Goal: Task Accomplishment & Management: Use online tool/utility

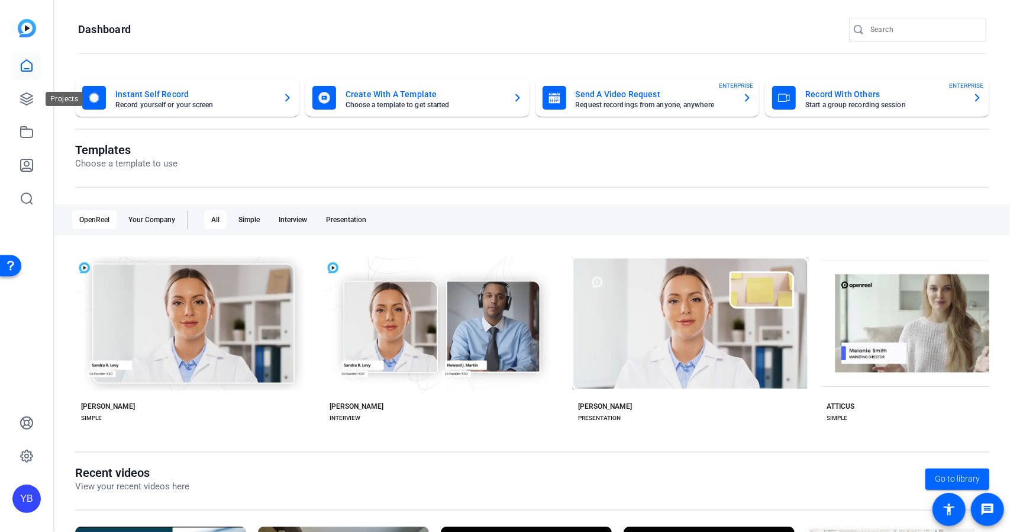
click at [40, 114] on div at bounding box center [26, 131] width 28 height 161
click at [30, 102] on icon at bounding box center [27, 99] width 14 height 14
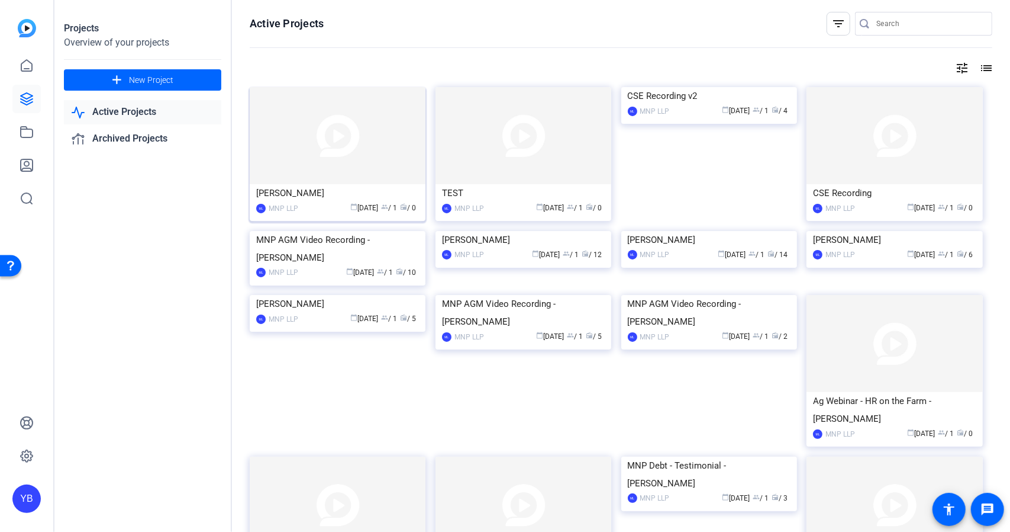
click at [275, 141] on img at bounding box center [338, 135] width 176 height 97
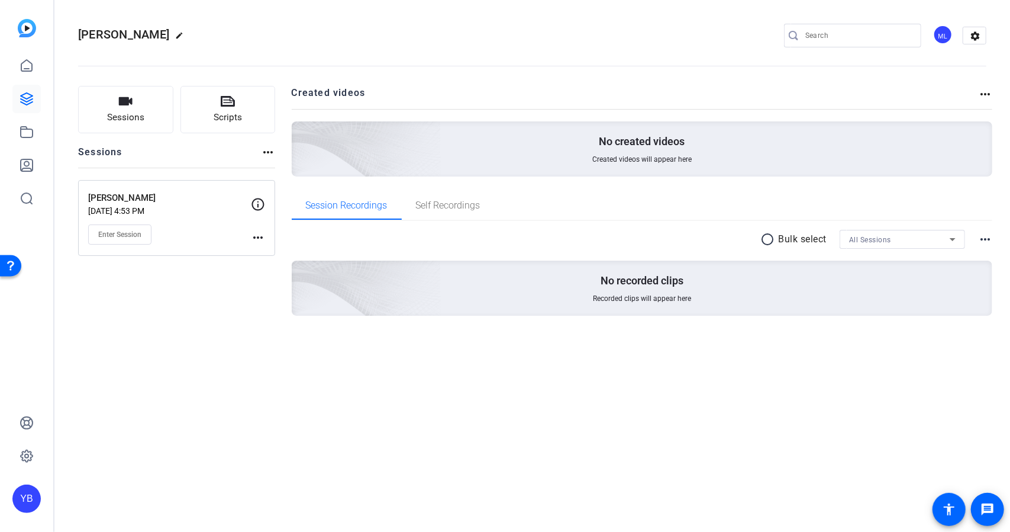
click at [257, 234] on mat-icon "more_horiz" at bounding box center [258, 237] width 14 height 14
click at [279, 256] on span "Edit Session" at bounding box center [287, 254] width 54 height 14
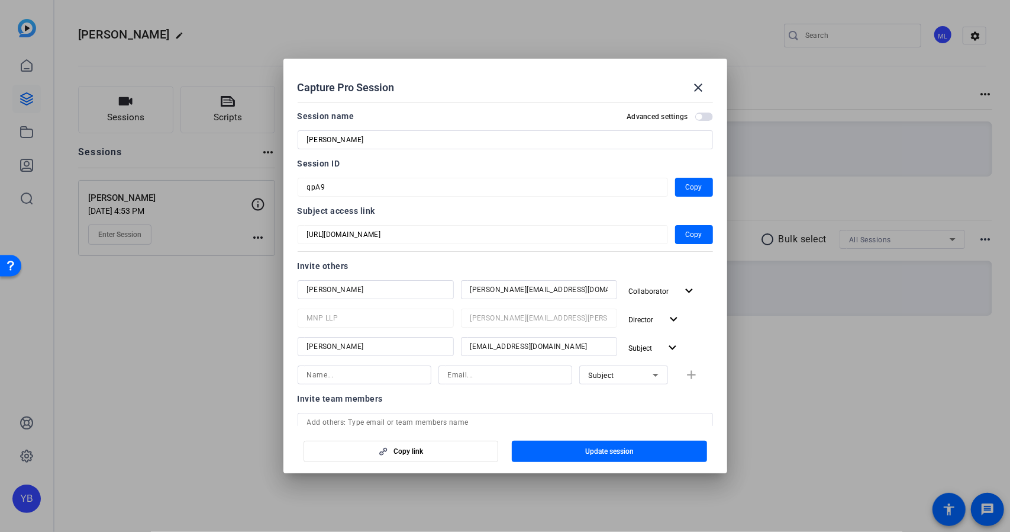
click at [208, 308] on div at bounding box center [505, 266] width 1010 height 532
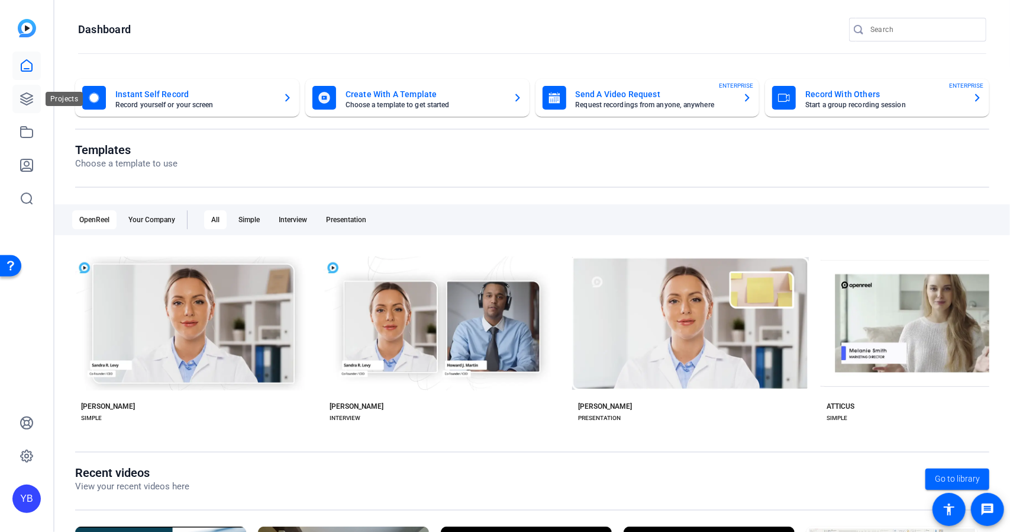
click at [27, 109] on link at bounding box center [26, 99] width 28 height 28
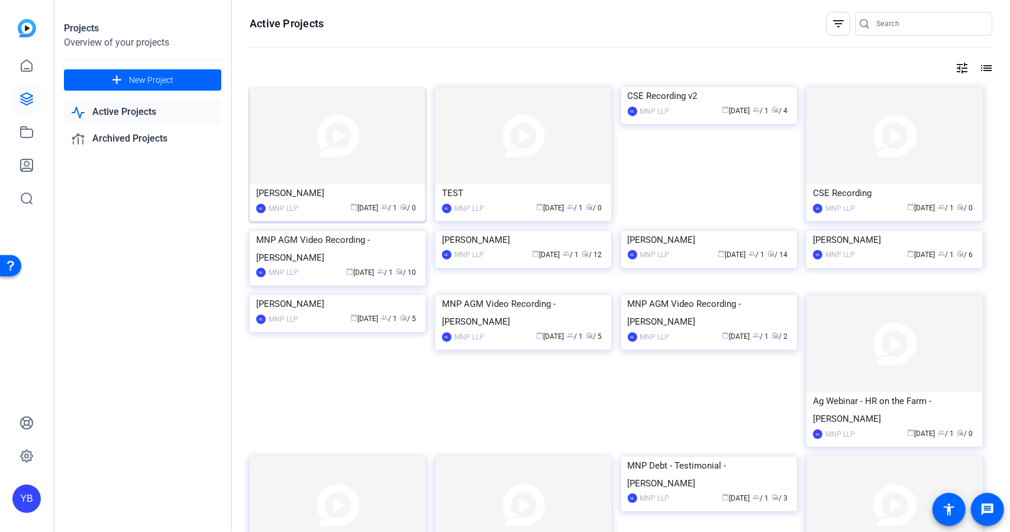
click at [323, 151] on img at bounding box center [338, 135] width 176 height 97
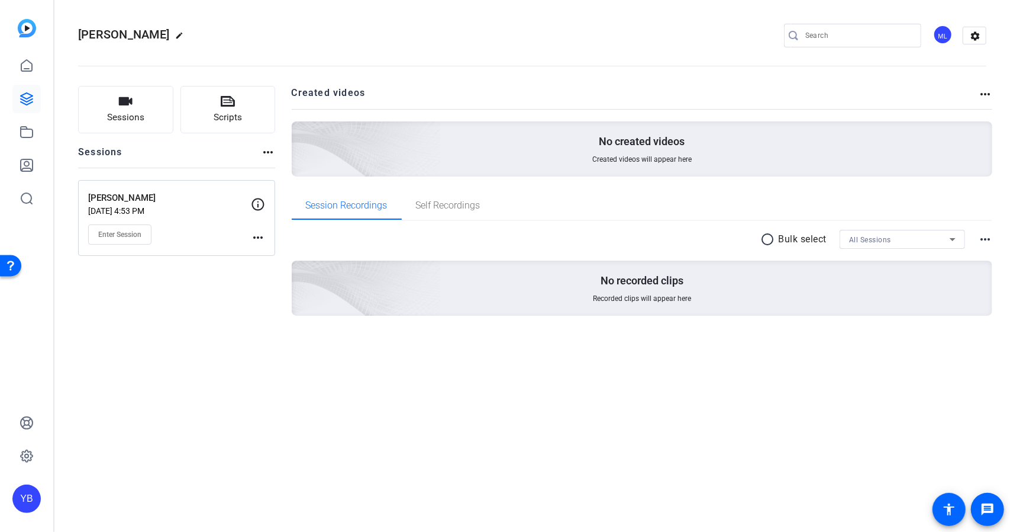
click at [251, 234] on mat-icon "more_horiz" at bounding box center [258, 237] width 14 height 14
click at [269, 254] on span "Edit Session" at bounding box center [287, 254] width 54 height 14
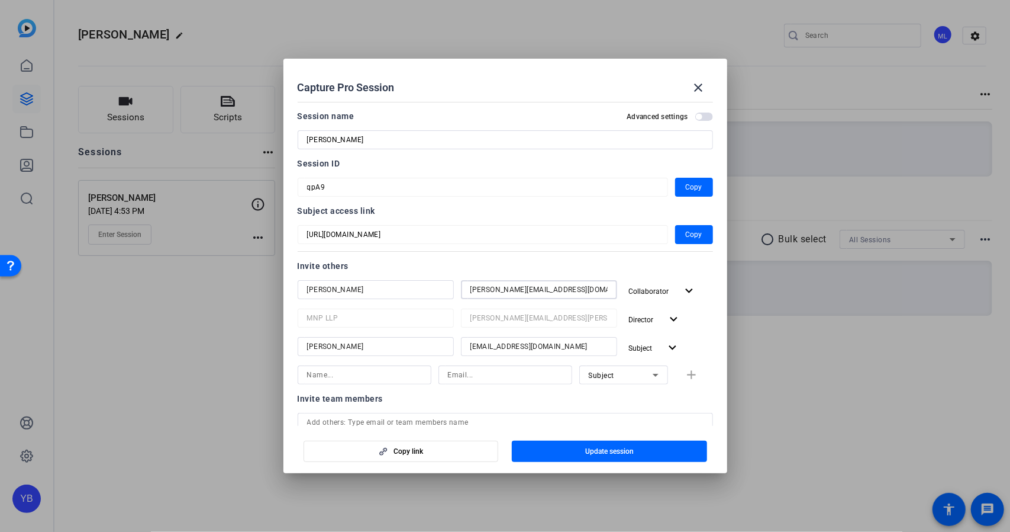
click at [493, 290] on input "wes.polh@mnp.ca" at bounding box center [539, 289] width 137 height 14
click at [495, 286] on input "wes.pol@mnp.ca" at bounding box center [539, 289] width 137 height 14
click at [494, 287] on input "wes.po@mnp.ca" at bounding box center [539, 289] width 137 height 14
click at [500, 287] on input "wes.poh@mnp.ca" at bounding box center [539, 289] width 137 height 14
click at [495, 289] on input "wes.poh@mnp.ca" at bounding box center [539, 289] width 137 height 14
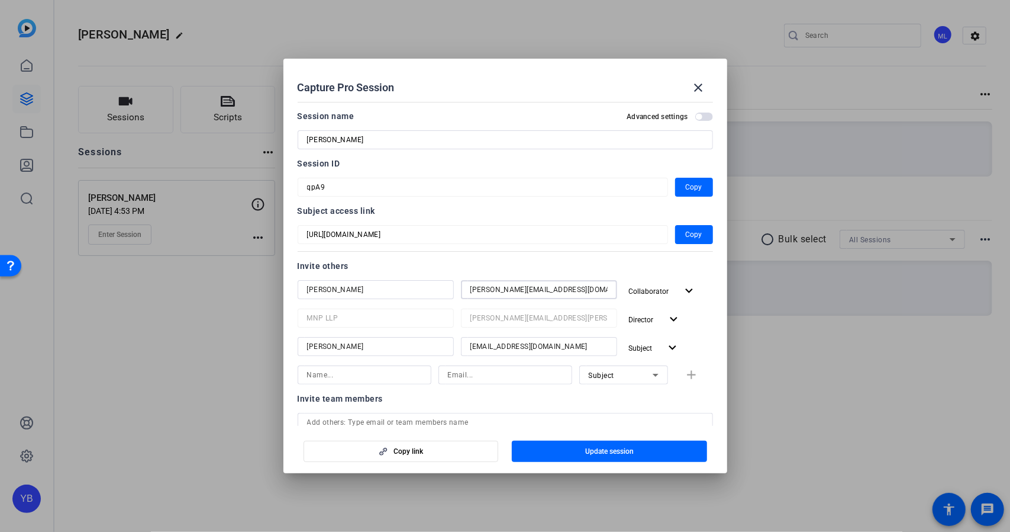
click at [522, 288] on input "wes.poh@mnp.ca" at bounding box center [539, 289] width 137 height 14
click at [483, 294] on input at bounding box center [539, 289] width 137 height 14
click at [594, 450] on span "Update session" at bounding box center [609, 450] width 49 height 9
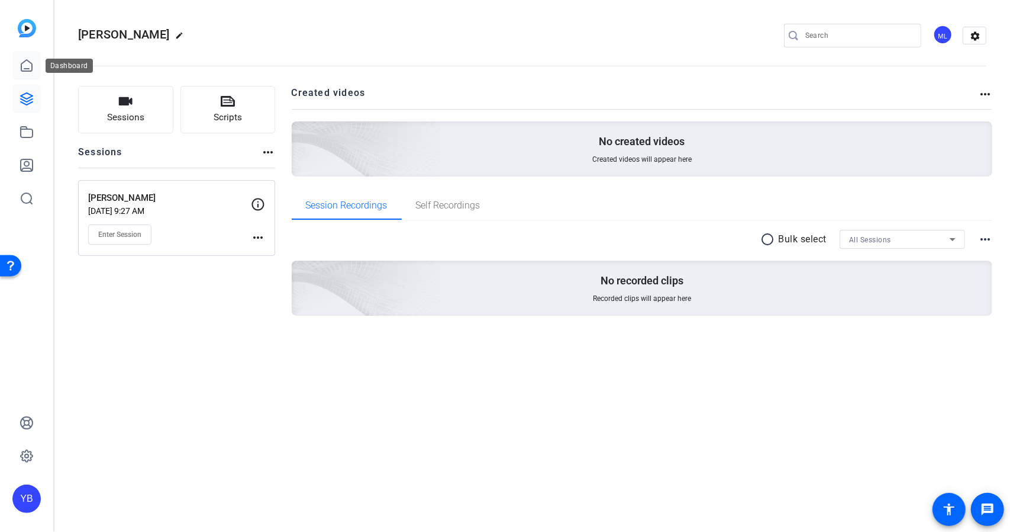
click at [29, 62] on icon at bounding box center [26, 65] width 11 height 11
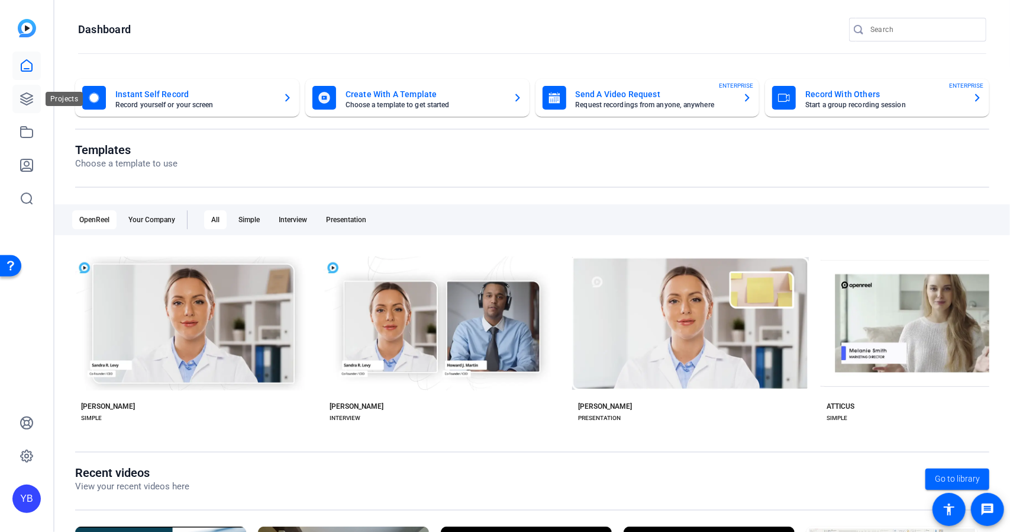
click at [26, 101] on icon at bounding box center [27, 99] width 12 height 12
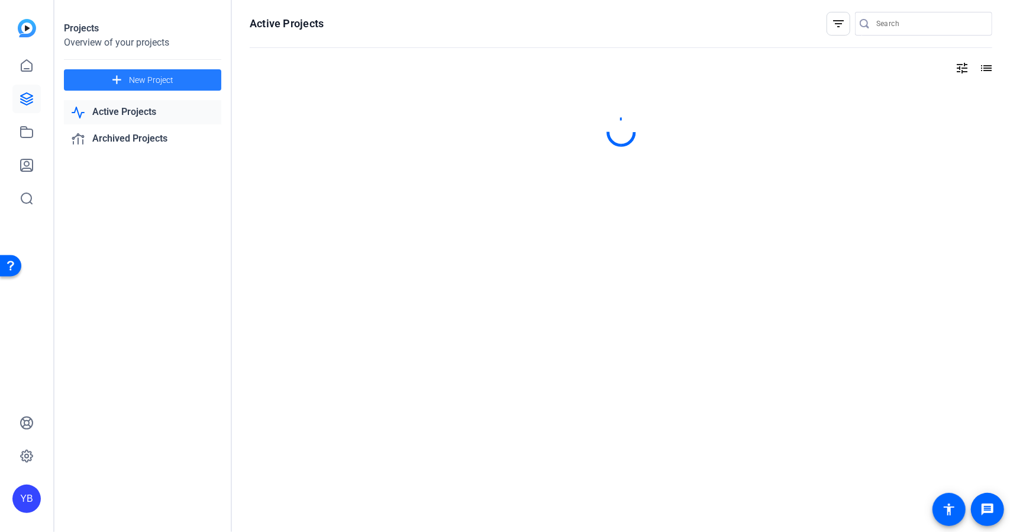
click at [119, 78] on mat-icon "add" at bounding box center [117, 80] width 15 height 15
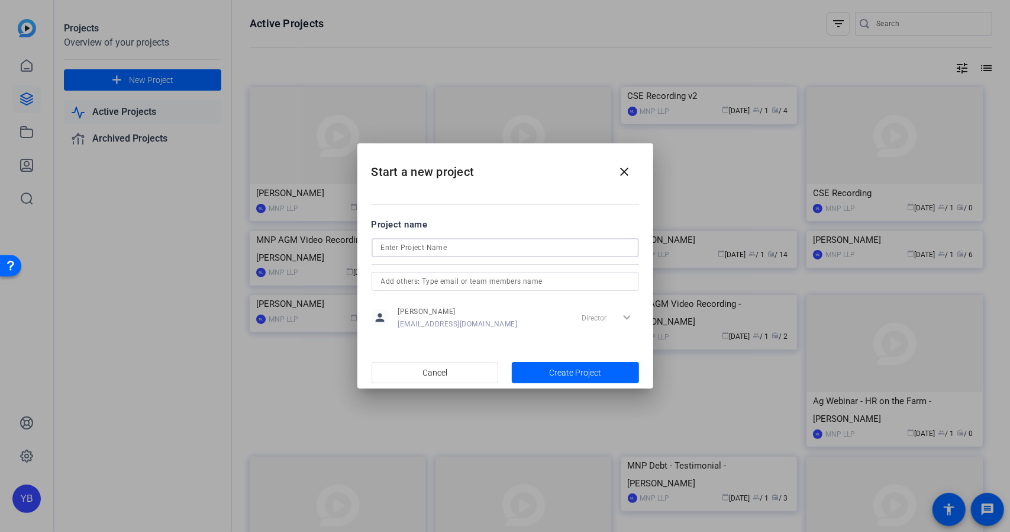
click at [395, 253] on input at bounding box center [505, 247] width 249 height 14
type input "MNP Debt Testimonial"
click at [544, 370] on span "button" at bounding box center [575, 372] width 127 height 28
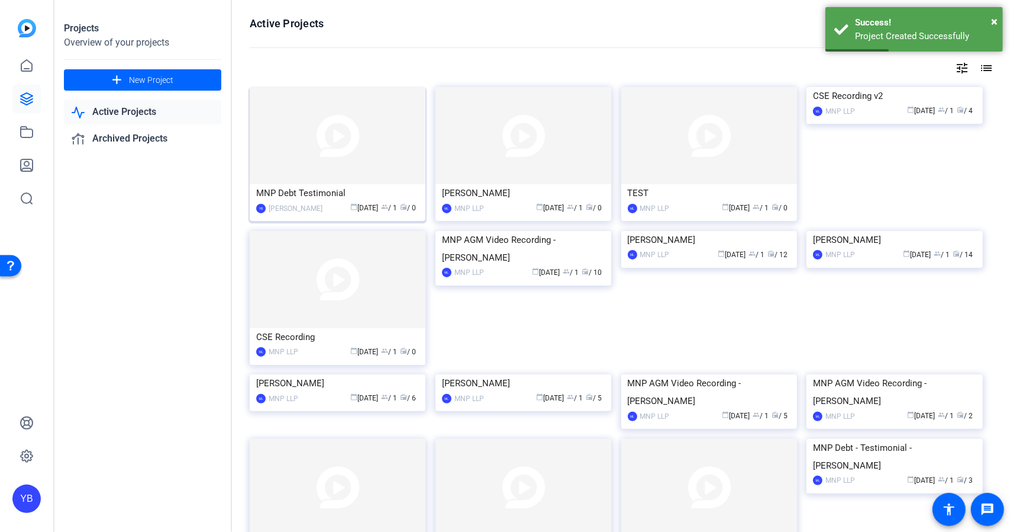
click at [346, 137] on img at bounding box center [338, 135] width 176 height 97
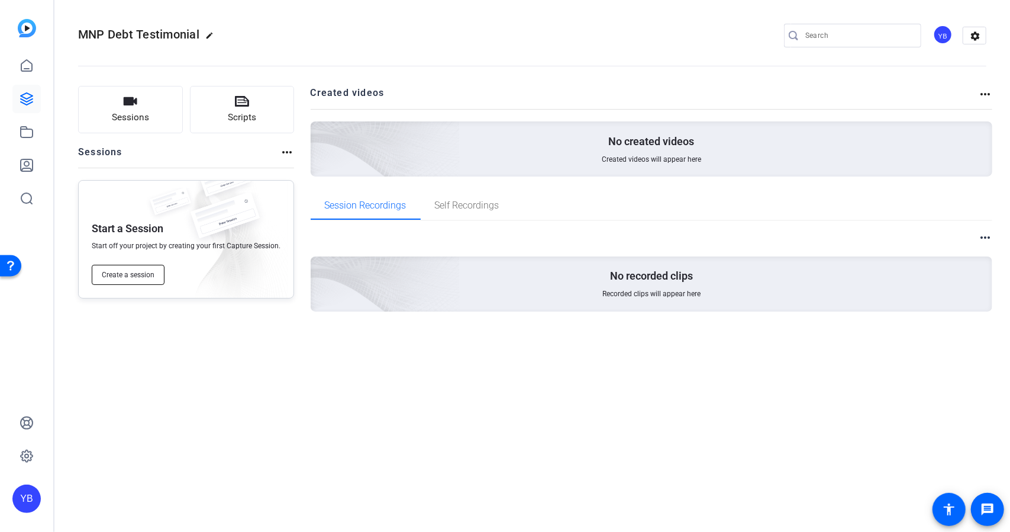
click at [132, 278] on span "Create a session" at bounding box center [128, 274] width 53 height 9
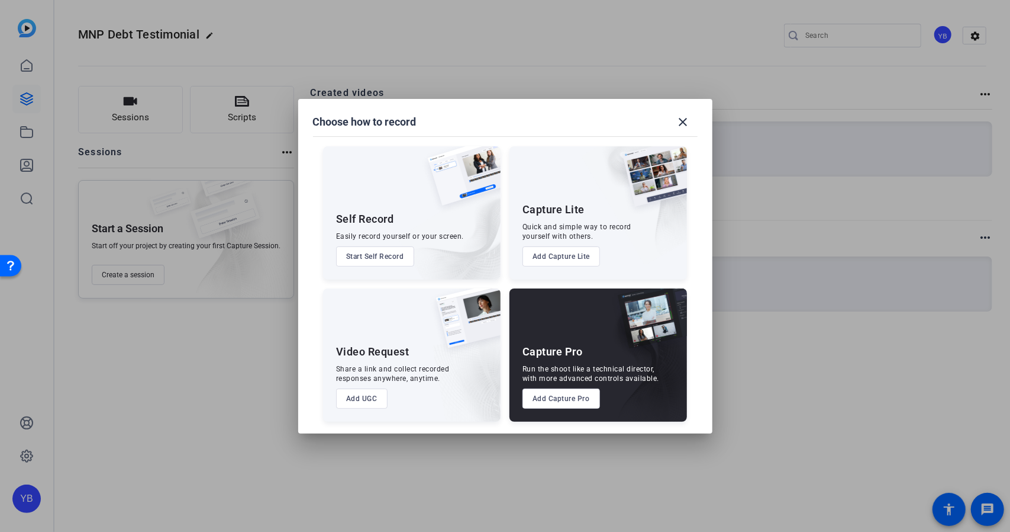
click at [572, 404] on button "Add Capture Pro" at bounding box center [562, 398] width 78 height 20
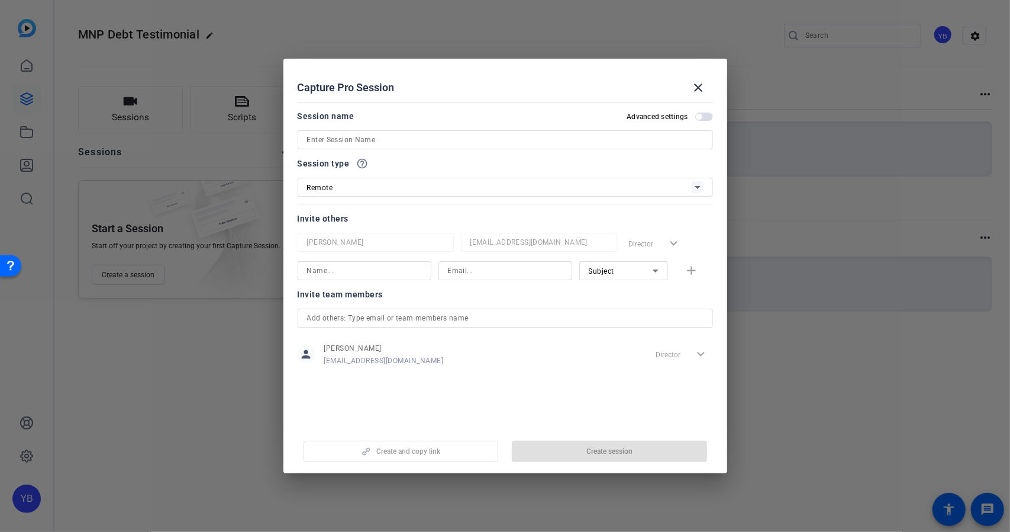
click at [359, 271] on input at bounding box center [364, 270] width 115 height 14
click at [463, 271] on input at bounding box center [505, 270] width 115 height 14
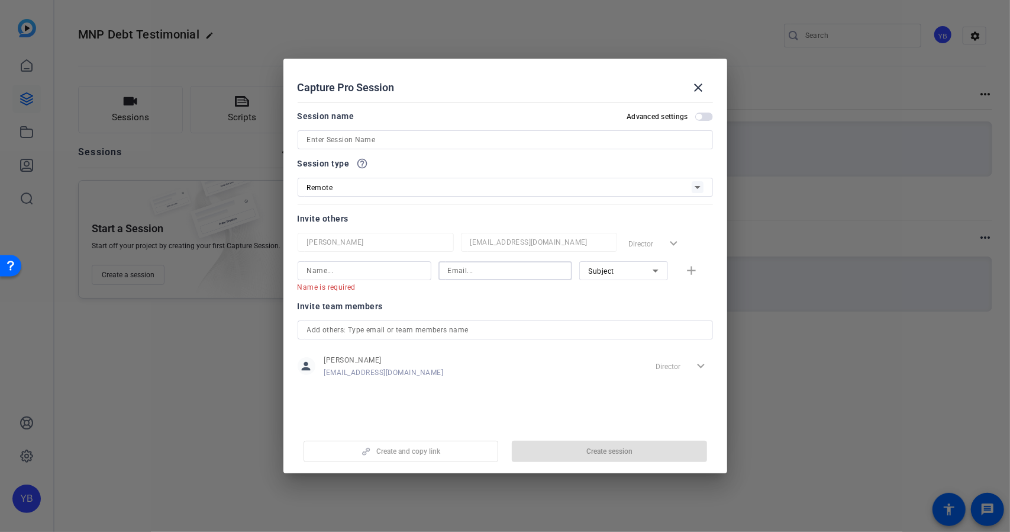
paste input "lisa.dalimonte@icloud.com"
type input "lisa.dalimonte@icloud.com"
click at [324, 263] on input at bounding box center [364, 270] width 115 height 14
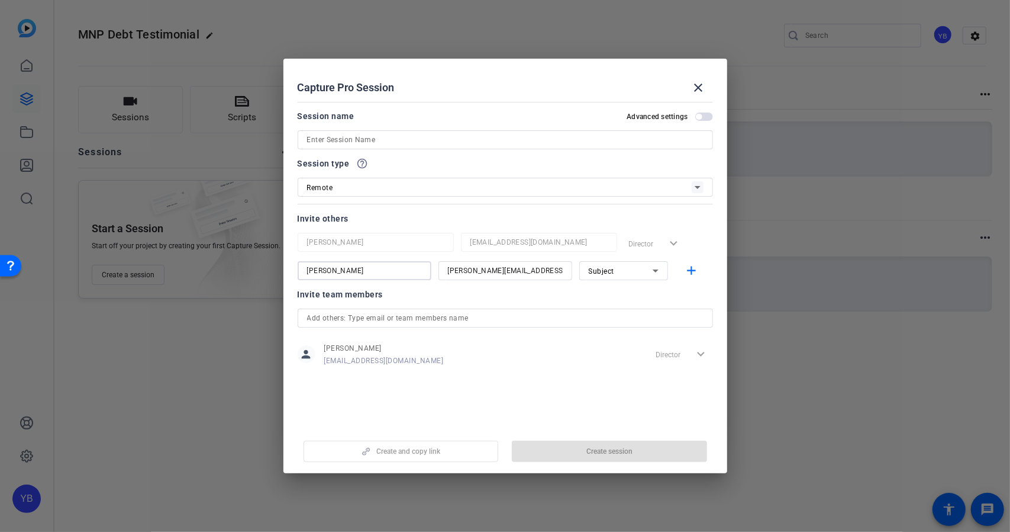
click at [327, 268] on input "Lisa Dalimonte" at bounding box center [364, 270] width 115 height 14
type input "Lisa Dalimonte"
click at [337, 139] on input at bounding box center [505, 140] width 397 height 14
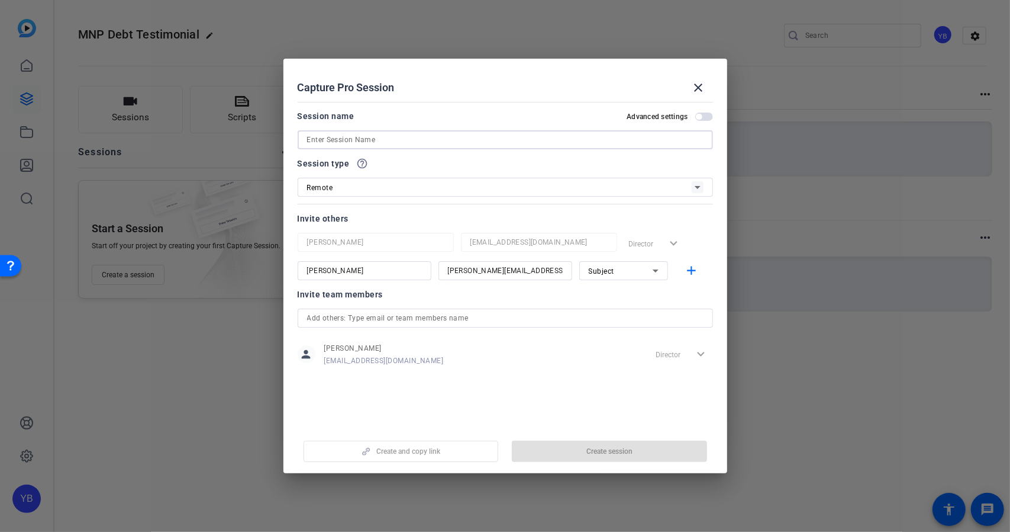
paste input "Lisa Dalimonte"
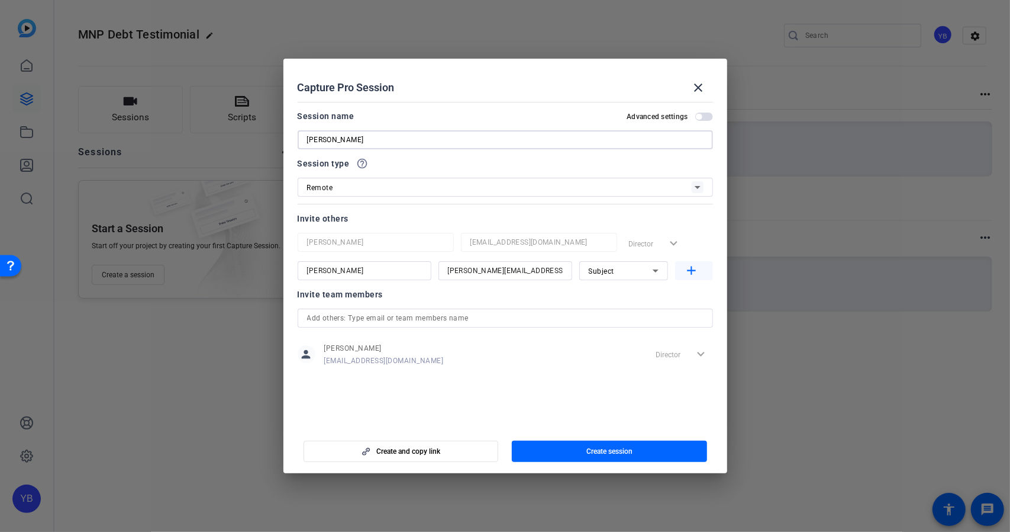
type input "Lisa Dalimonte"
click at [689, 269] on mat-icon "add" at bounding box center [691, 270] width 15 height 15
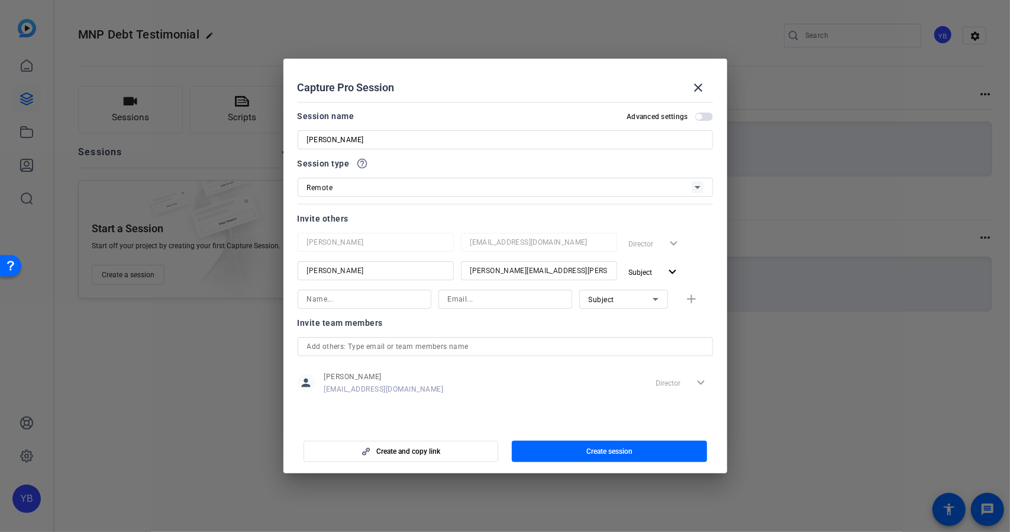
click at [404, 297] on input at bounding box center [364, 299] width 115 height 14
type input "Desiree La Noire"
click at [453, 303] on input at bounding box center [505, 299] width 115 height 14
paste input "Desiree.LaNoire@mnp.ca"
type input "Desiree.LaNoire@mnp.ca"
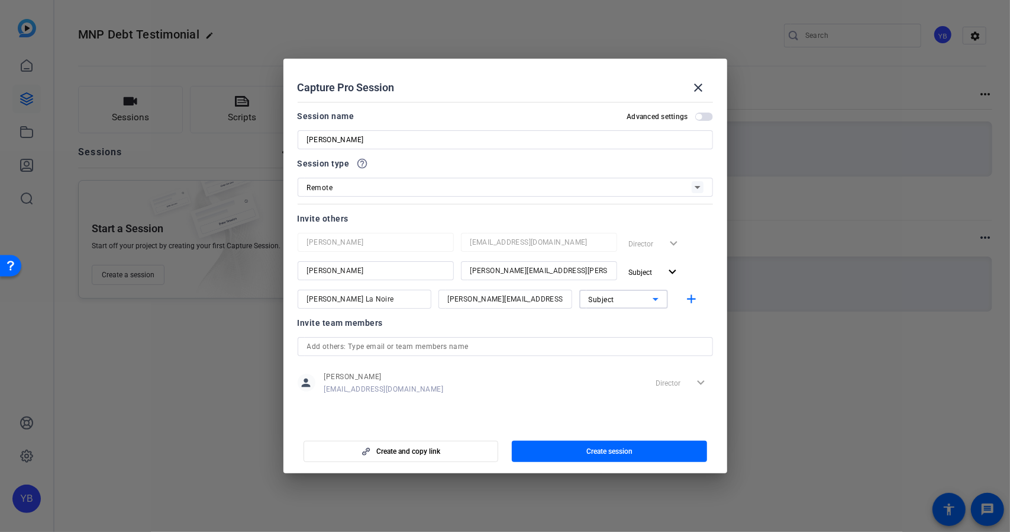
click at [608, 296] on span "Subject" at bounding box center [602, 299] width 26 height 8
click at [600, 321] on span "Collaborator" at bounding box center [610, 323] width 43 height 14
click at [694, 298] on mat-icon "add" at bounding box center [691, 299] width 15 height 15
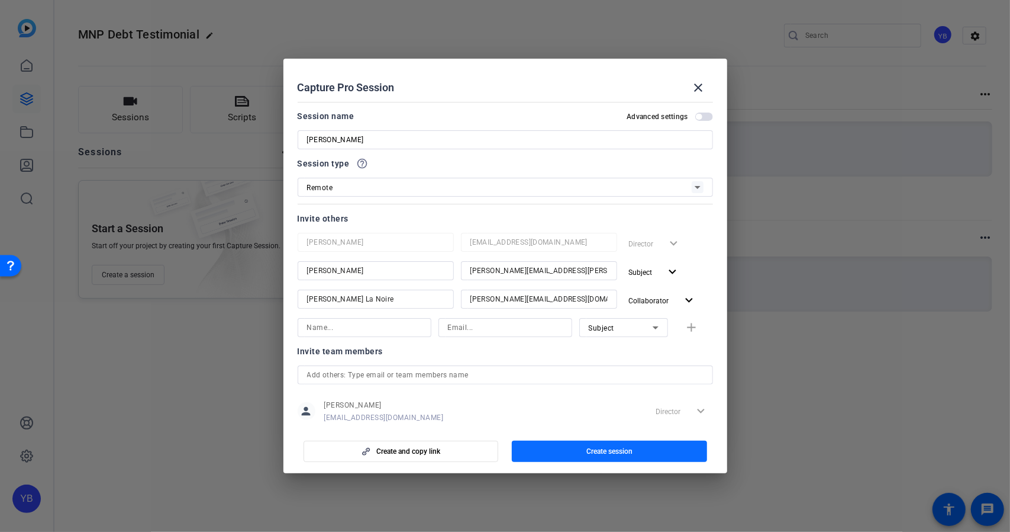
click at [569, 443] on span "button" at bounding box center [609, 451] width 195 height 28
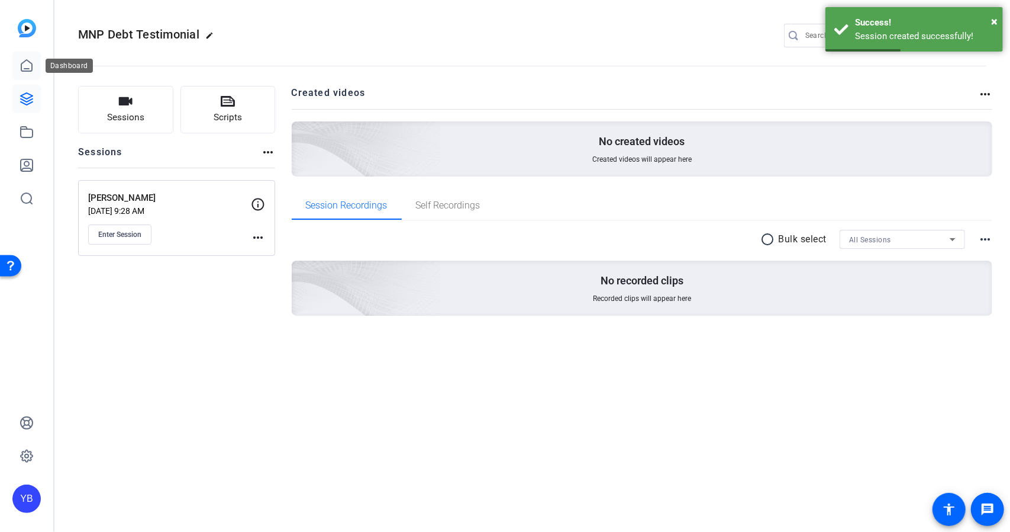
click at [28, 75] on link at bounding box center [26, 65] width 28 height 28
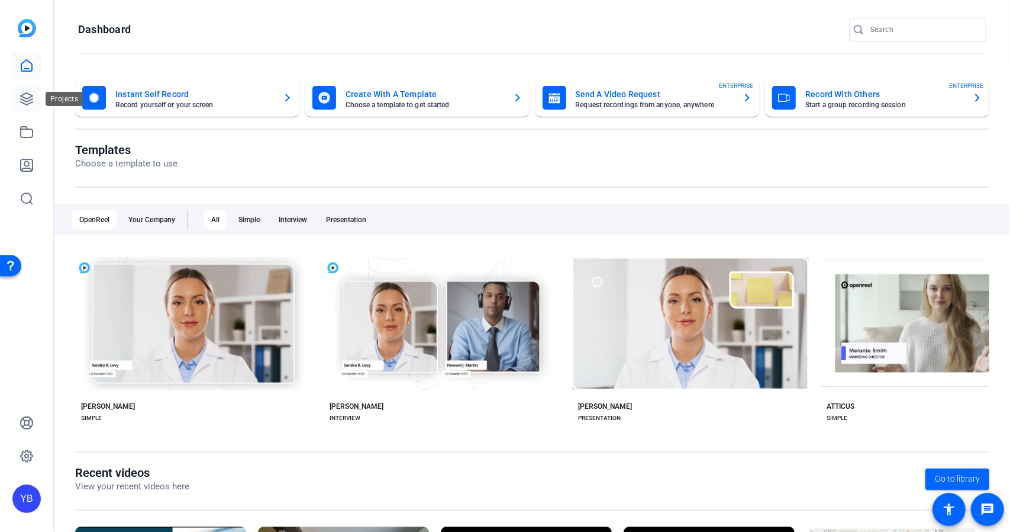
click at [25, 106] on link at bounding box center [26, 99] width 28 height 28
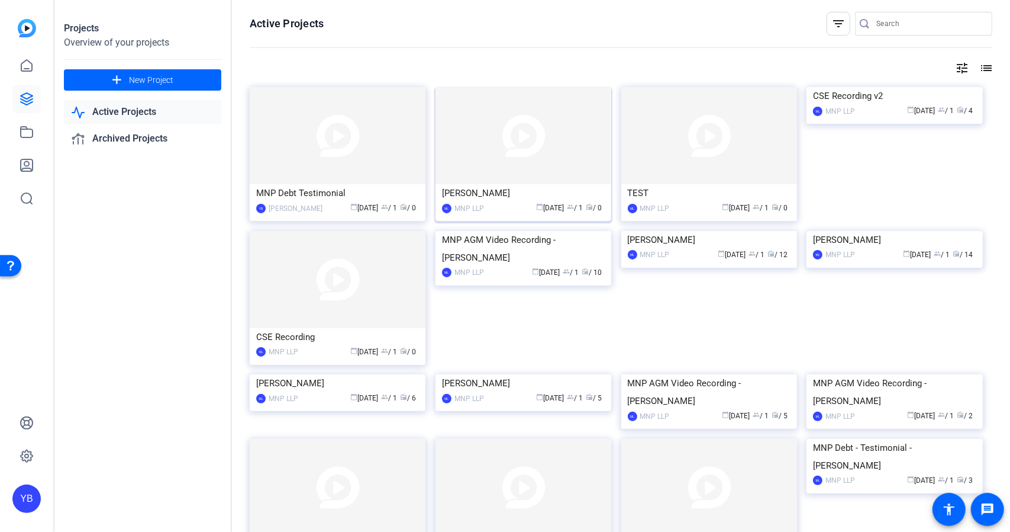
click at [483, 145] on img at bounding box center [524, 135] width 176 height 97
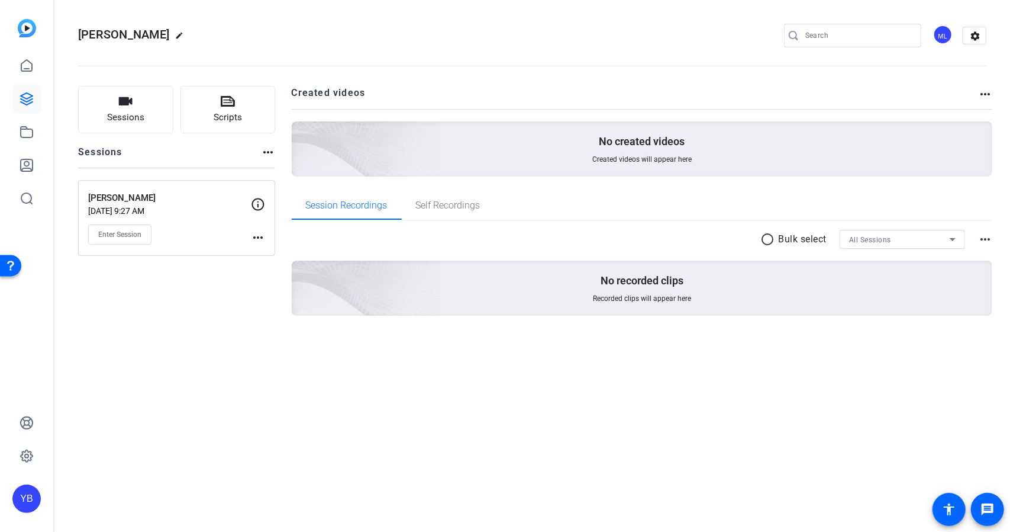
click at [262, 242] on mat-icon "more_horiz" at bounding box center [258, 237] width 14 height 14
drag, startPoint x: 282, startPoint y: 262, endPoint x: 268, endPoint y: 252, distance: 17.3
click at [268, 252] on div "Edit Session Archive Session" at bounding box center [287, 261] width 73 height 36
click at [260, 236] on mat-icon "more_horiz" at bounding box center [258, 237] width 14 height 14
click at [282, 249] on span "Edit Session" at bounding box center [287, 254] width 54 height 14
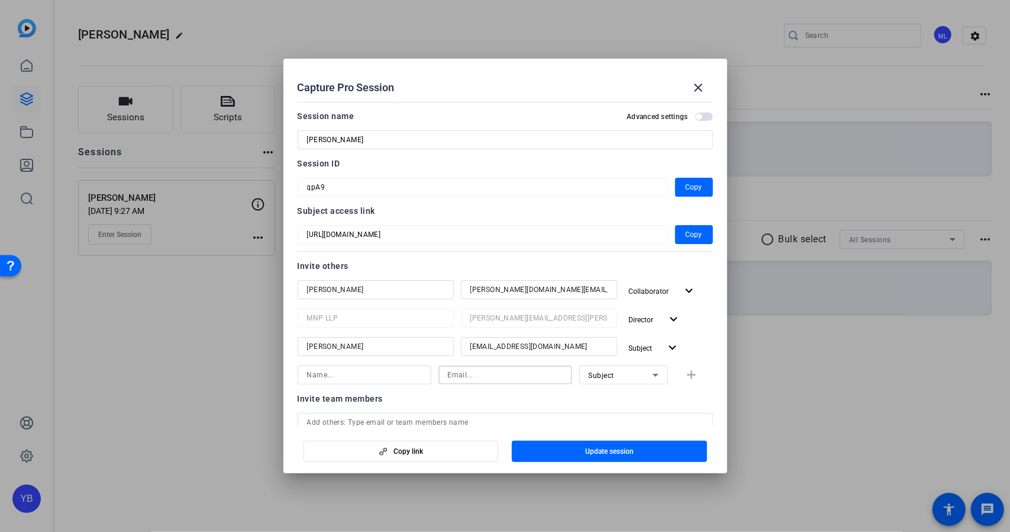
click at [449, 375] on input at bounding box center [505, 375] width 115 height 14
paste input "wespohl@gmail.com"
type input "wespohl@gmail.com"
click at [343, 374] on input at bounding box center [364, 375] width 115 height 14
type input "[PERSON_NAME] 2"
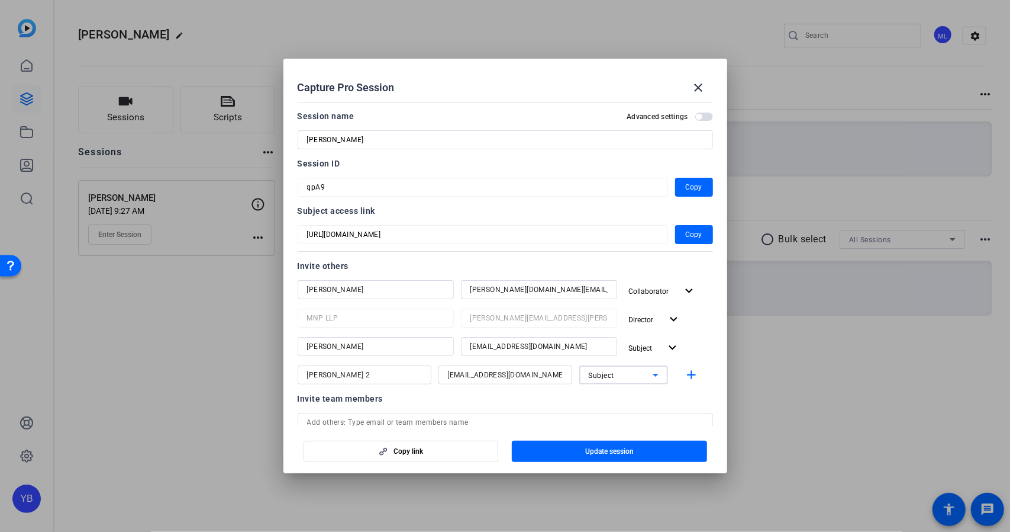
click at [639, 375] on div "Subject" at bounding box center [621, 375] width 64 height 15
click at [611, 403] on span "Collaborator" at bounding box center [604, 398] width 43 height 14
click at [684, 374] on mat-icon "add" at bounding box center [691, 375] width 15 height 15
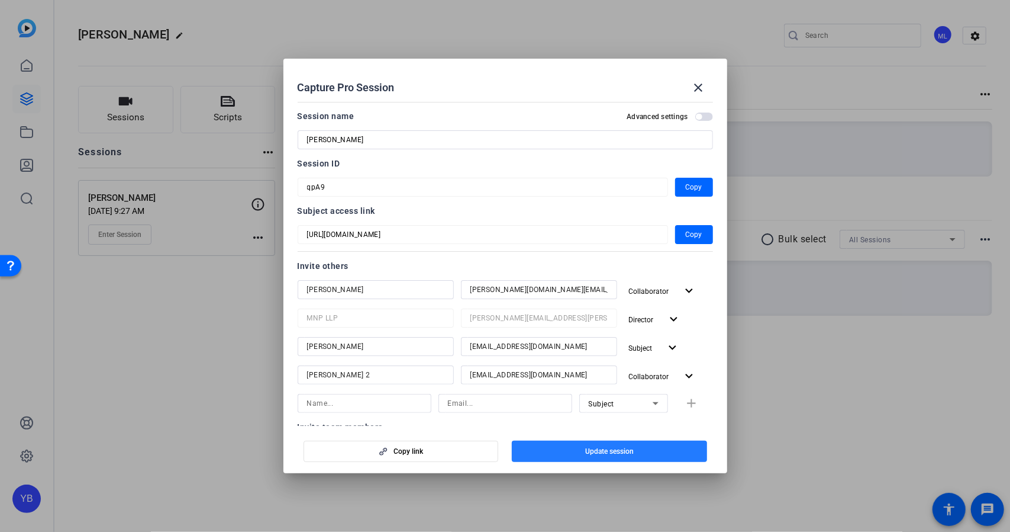
click at [596, 442] on span "button" at bounding box center [609, 451] width 195 height 28
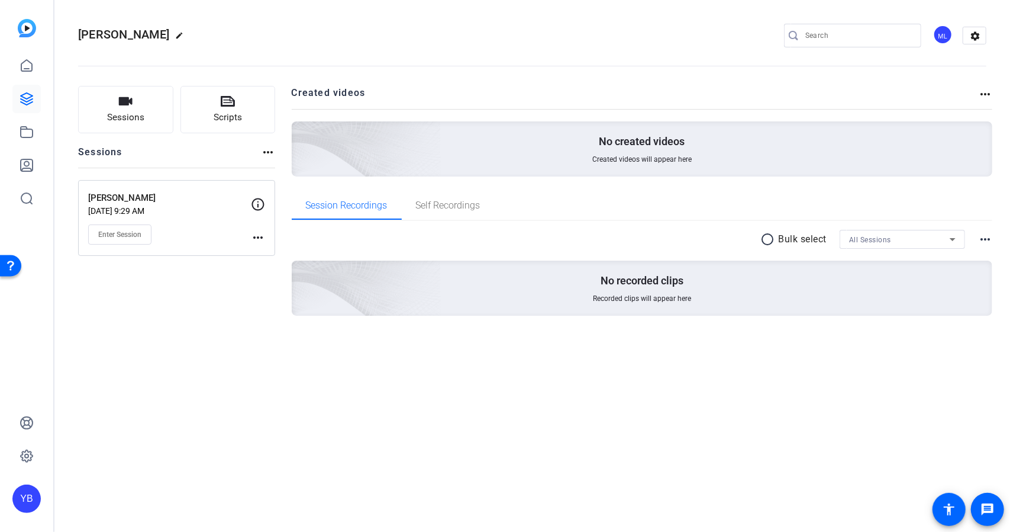
click at [254, 239] on mat-icon "more_horiz" at bounding box center [258, 237] width 14 height 14
click at [152, 226] on div at bounding box center [505, 266] width 1010 height 532
click at [28, 495] on div "YB" at bounding box center [26, 498] width 28 height 28
click at [146, 486] on mat-icon "logout" at bounding box center [142, 488] width 14 height 14
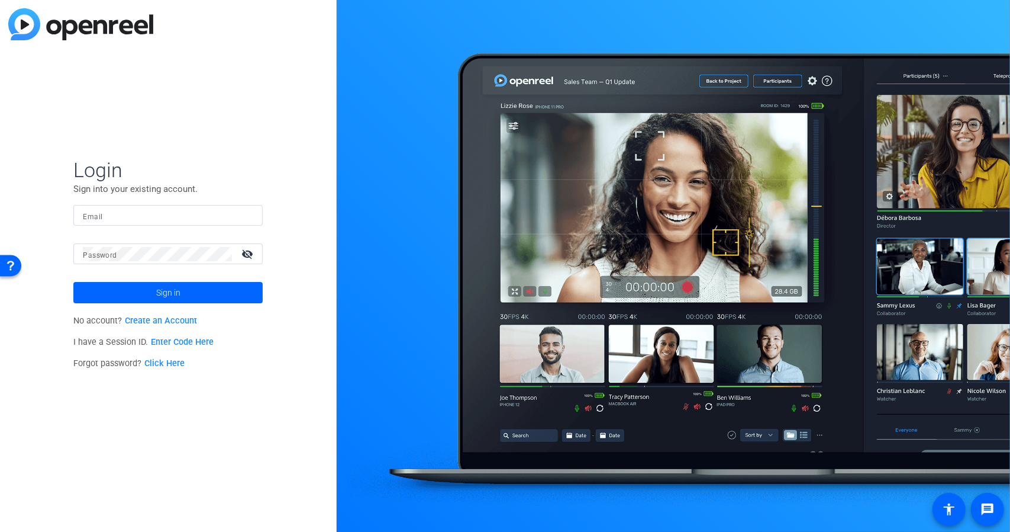
click at [143, 215] on input "Email" at bounding box center [168, 215] width 170 height 14
type input "jason.colby@mnp.ca"
click at [147, 295] on span at bounding box center [167, 292] width 189 height 28
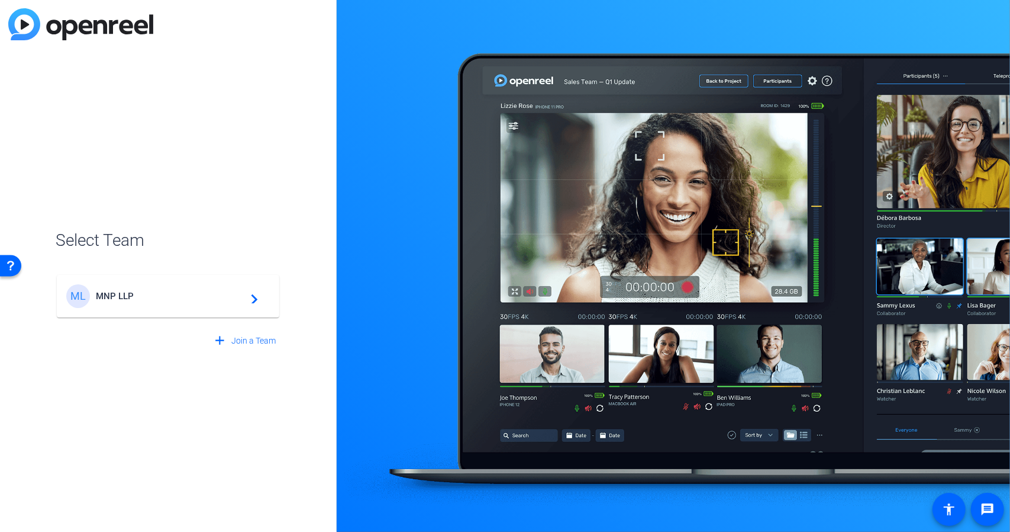
click at [147, 295] on span "MNP LLP" at bounding box center [170, 296] width 148 height 11
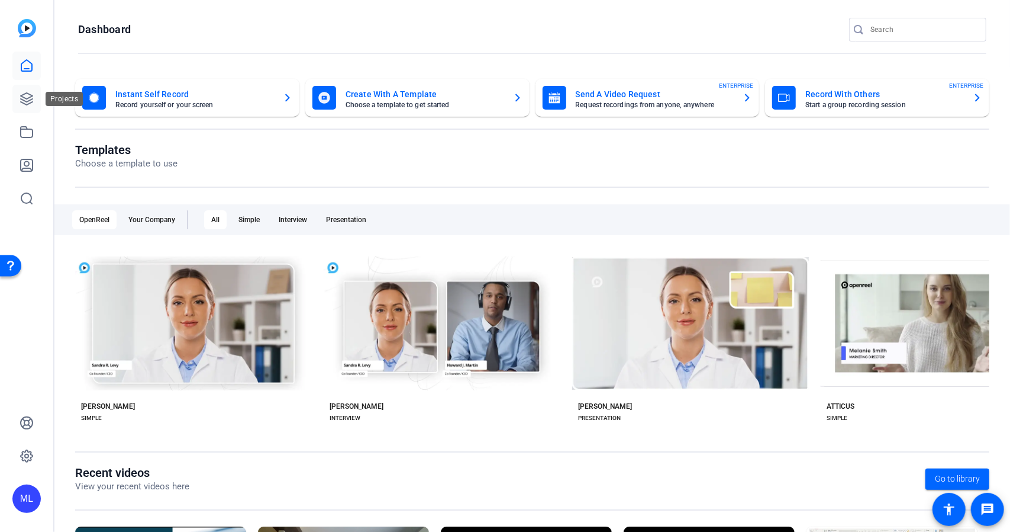
click at [26, 91] on link at bounding box center [26, 99] width 28 height 28
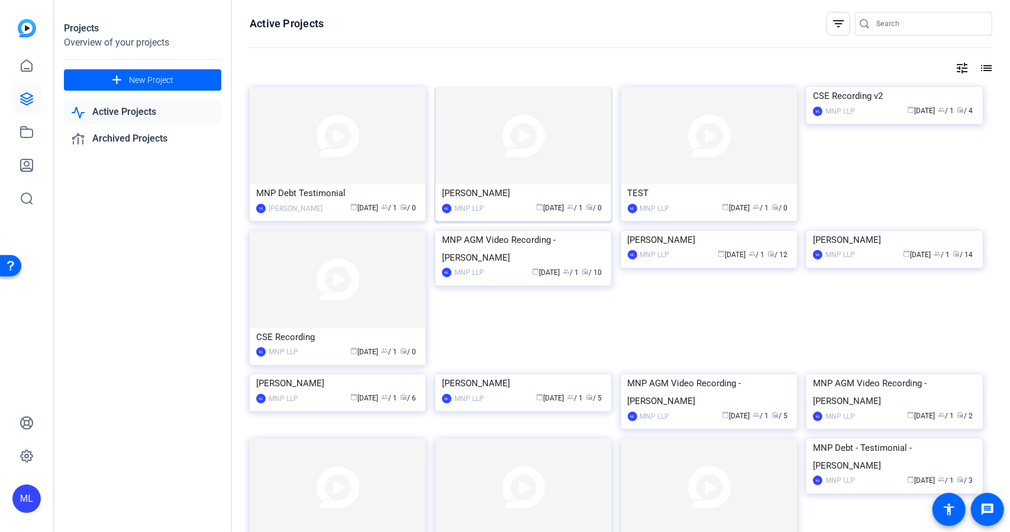
click at [524, 133] on img at bounding box center [524, 135] width 176 height 97
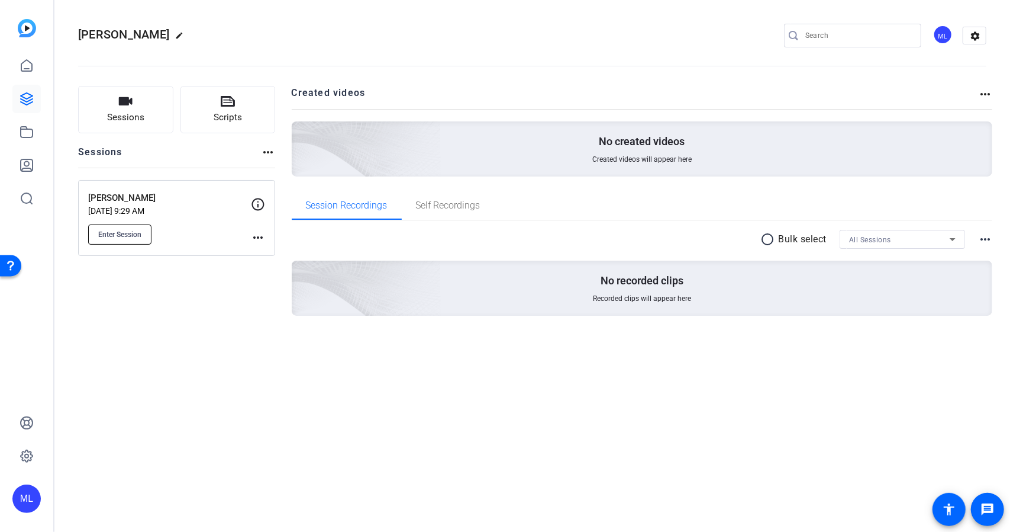
click at [108, 235] on span "Enter Session" at bounding box center [119, 234] width 43 height 9
click at [261, 236] on mat-icon "more_horiz" at bounding box center [258, 237] width 14 height 14
click at [287, 250] on span "Edit Session" at bounding box center [287, 254] width 54 height 14
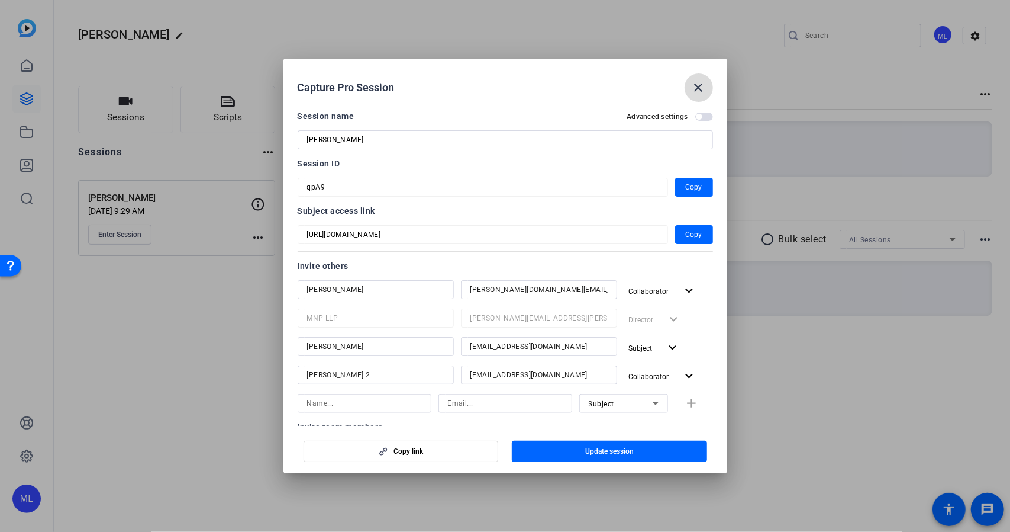
click at [695, 82] on mat-icon "close" at bounding box center [699, 88] width 14 height 14
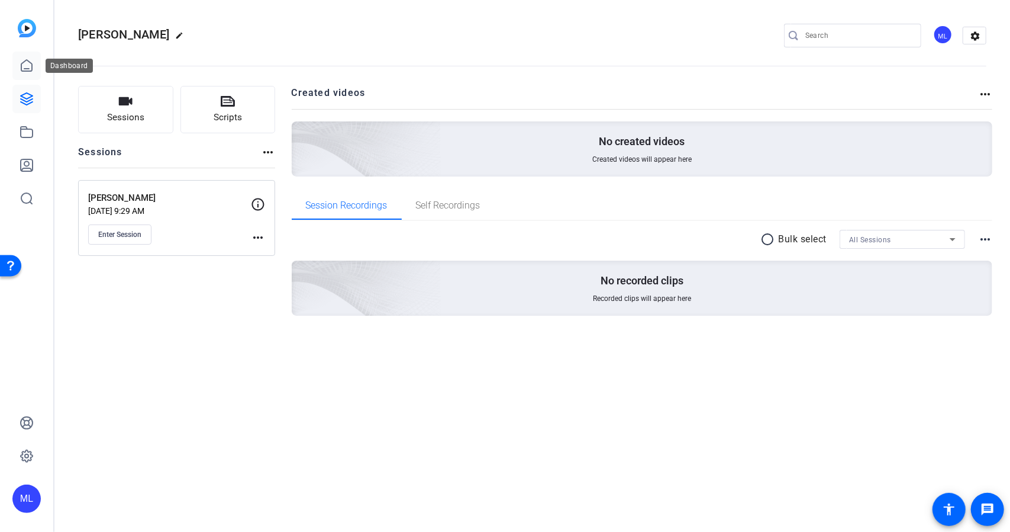
click at [28, 61] on icon at bounding box center [26, 65] width 11 height 11
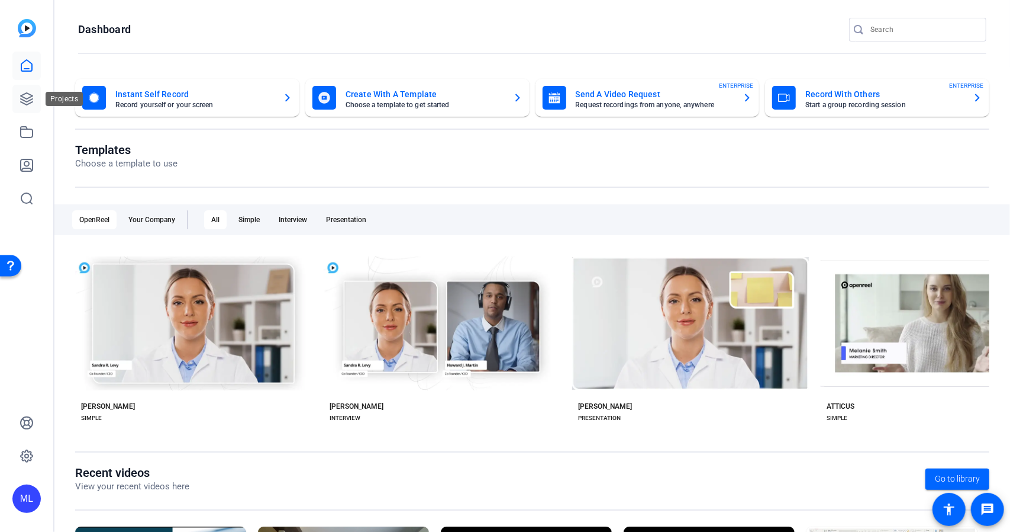
click at [20, 96] on icon at bounding box center [27, 99] width 14 height 14
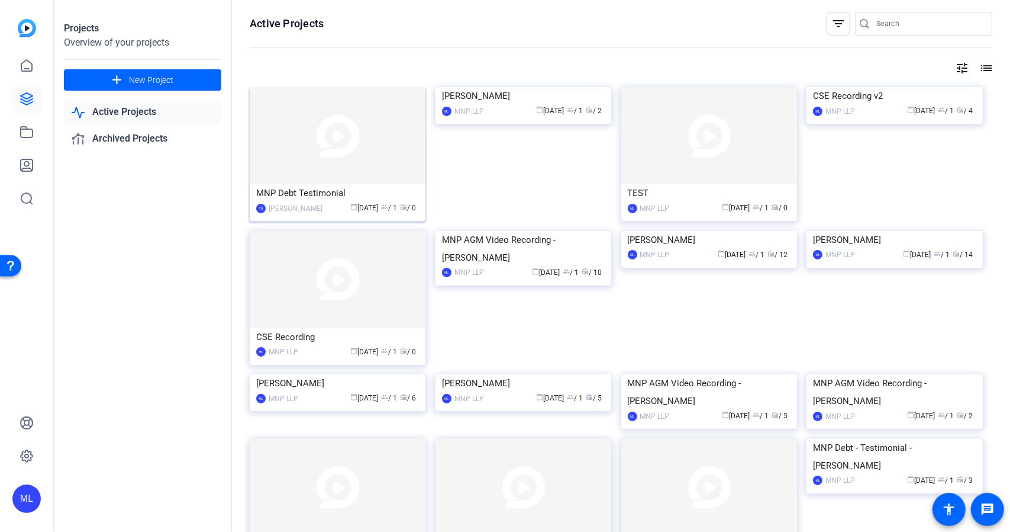
click at [322, 144] on img at bounding box center [338, 135] width 176 height 97
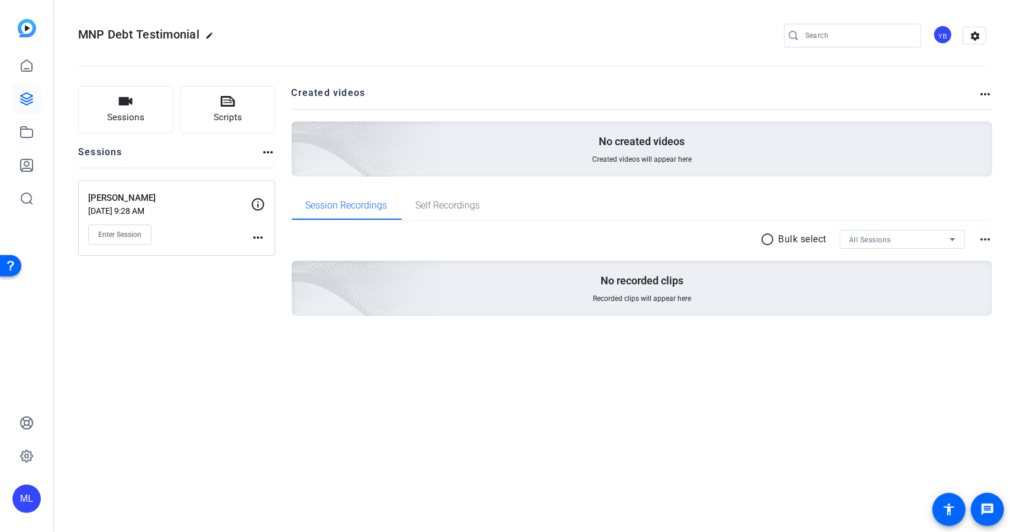
click at [258, 233] on mat-icon "more_horiz" at bounding box center [258, 237] width 14 height 14
click at [282, 252] on span "Edit Session" at bounding box center [287, 254] width 54 height 14
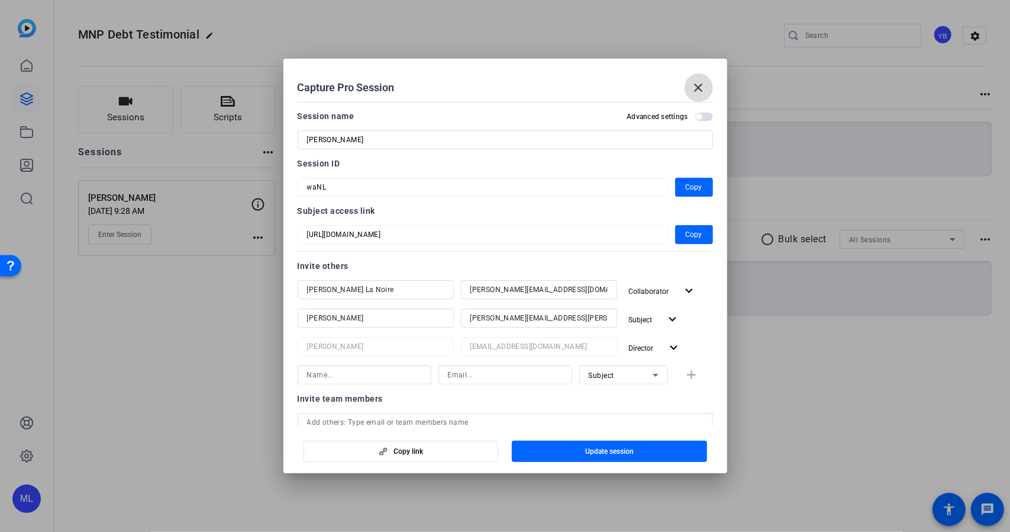
click at [689, 82] on span at bounding box center [699, 87] width 28 height 28
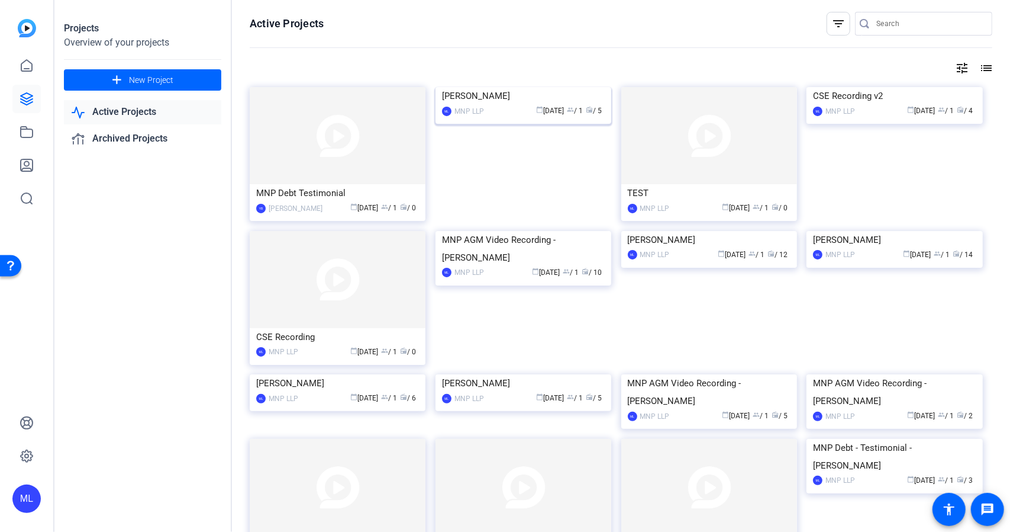
click at [490, 87] on img at bounding box center [524, 87] width 176 height 0
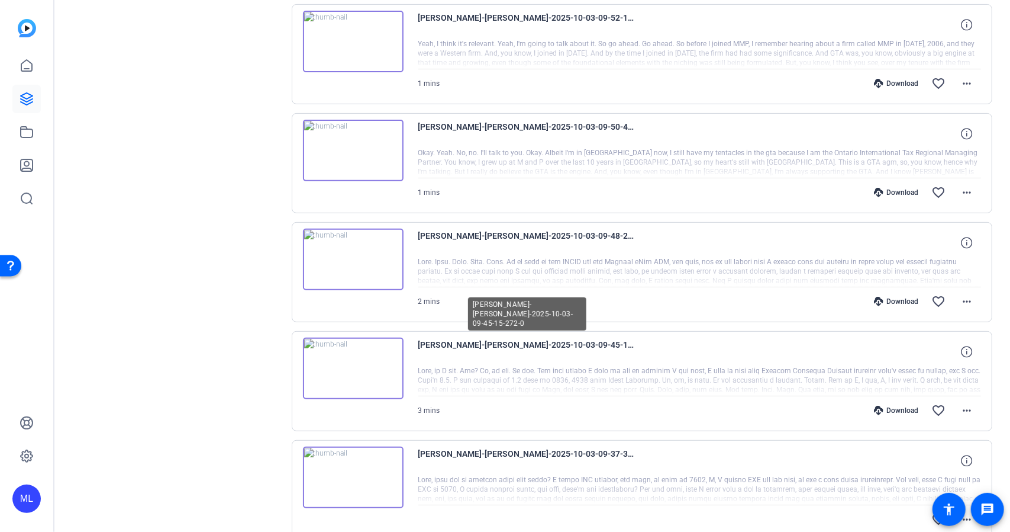
scroll to position [314, 0]
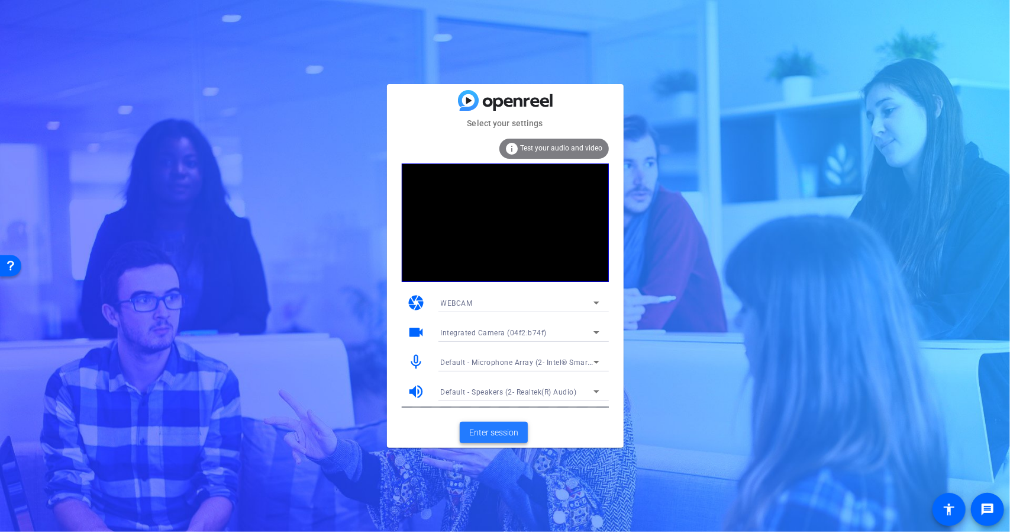
click at [494, 432] on span "Enter session" at bounding box center [493, 432] width 49 height 12
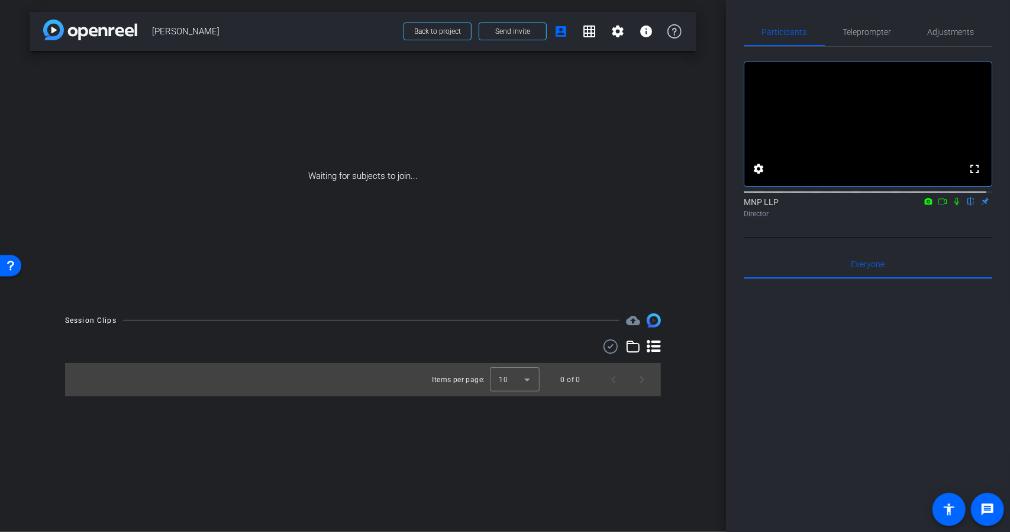
click at [952, 205] on icon at bounding box center [956, 201] width 9 height 8
click at [852, 413] on div at bounding box center [868, 425] width 249 height 293
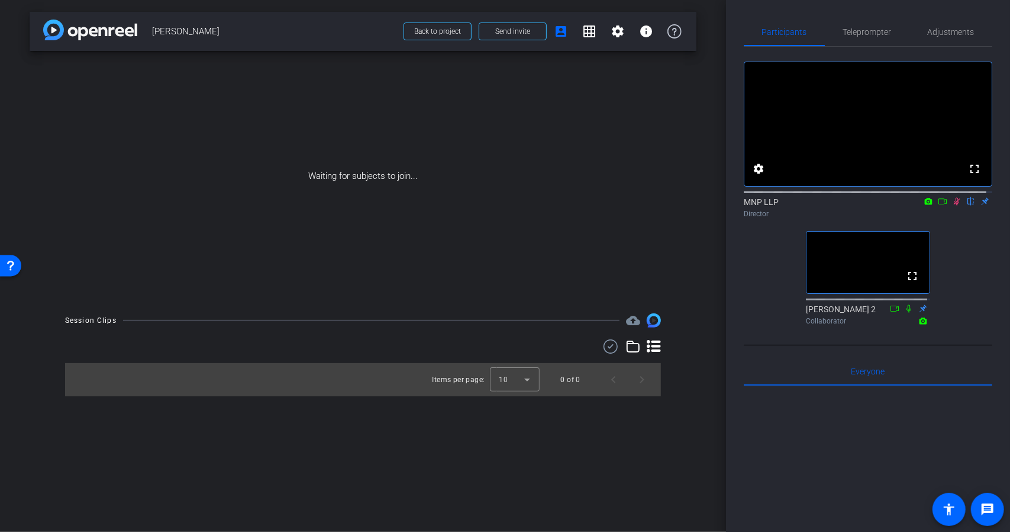
click at [952, 205] on icon at bounding box center [956, 201] width 9 height 8
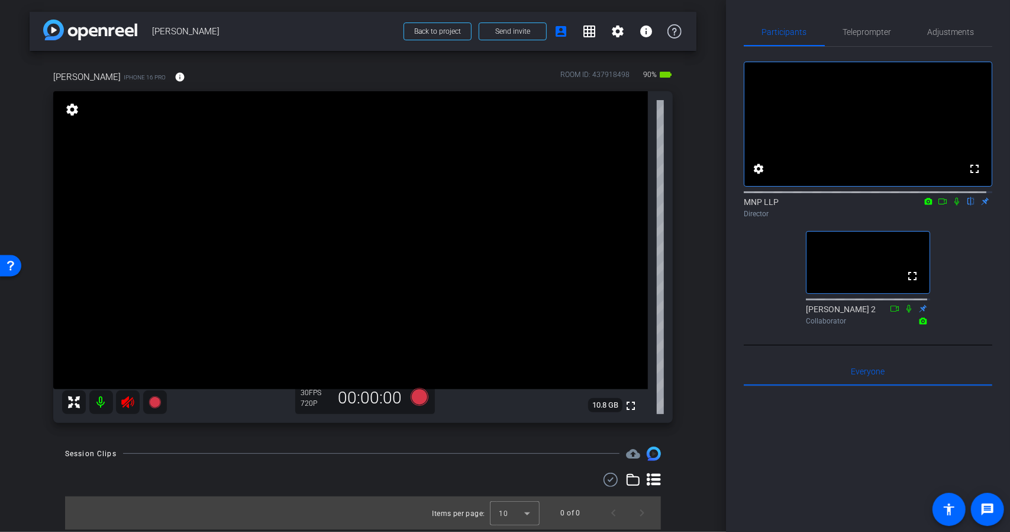
click at [952, 205] on icon at bounding box center [956, 201] width 9 height 8
click at [938, 205] on icon at bounding box center [942, 201] width 9 height 8
click at [126, 398] on icon at bounding box center [127, 402] width 12 height 12
click at [852, 23] on span "Teleprompter" at bounding box center [868, 32] width 49 height 28
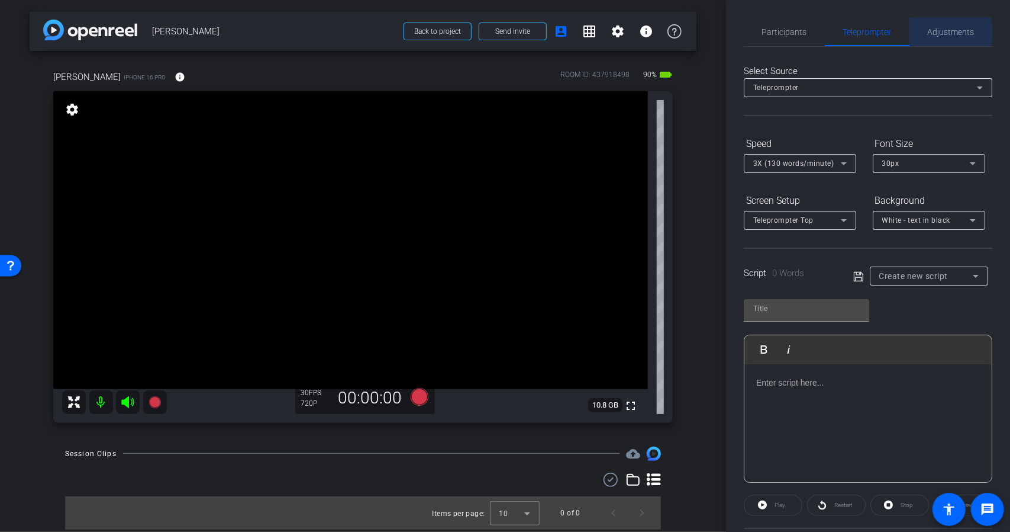
click at [940, 33] on span "Adjustments" at bounding box center [951, 32] width 47 height 8
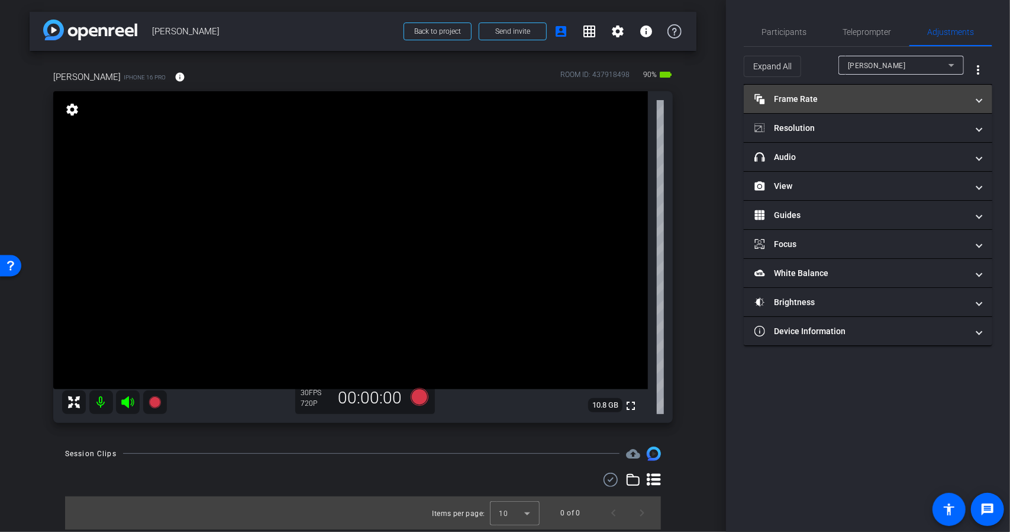
click at [824, 102] on mat-panel-title "Frame Rate Frame Rate" at bounding box center [861, 99] width 213 height 12
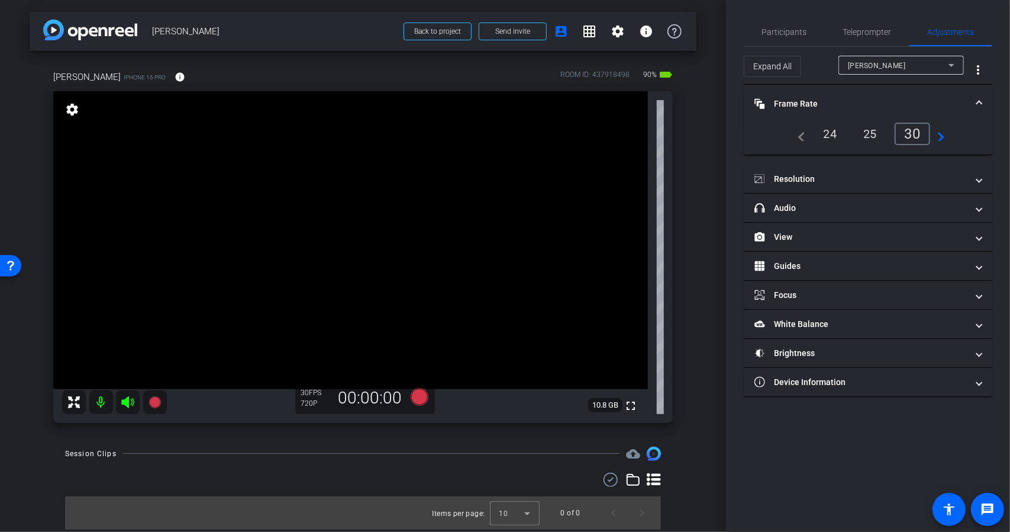
click at [824, 102] on mat-panel-title "Frame Rate Frame Rate" at bounding box center [861, 104] width 213 height 12
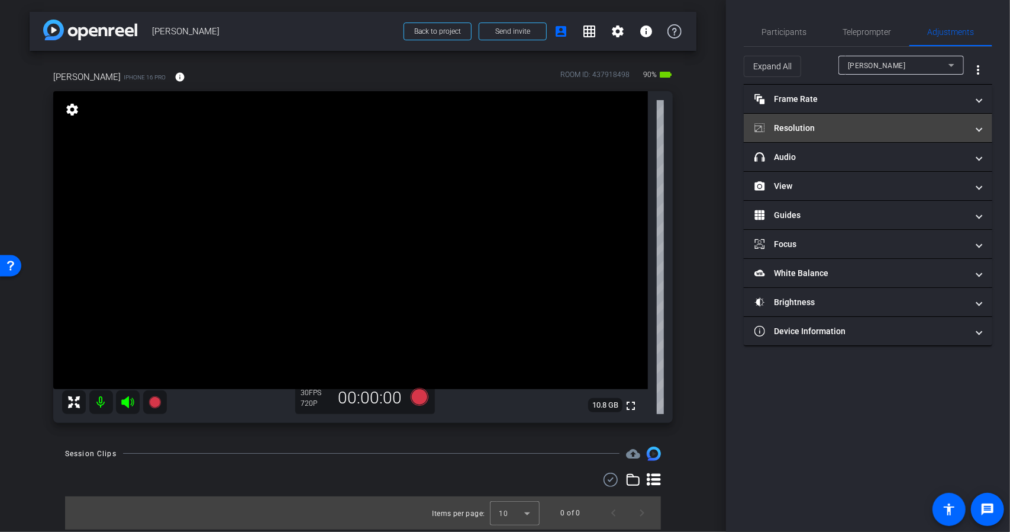
click at [826, 128] on mat-panel-title "Resolution" at bounding box center [861, 128] width 213 height 12
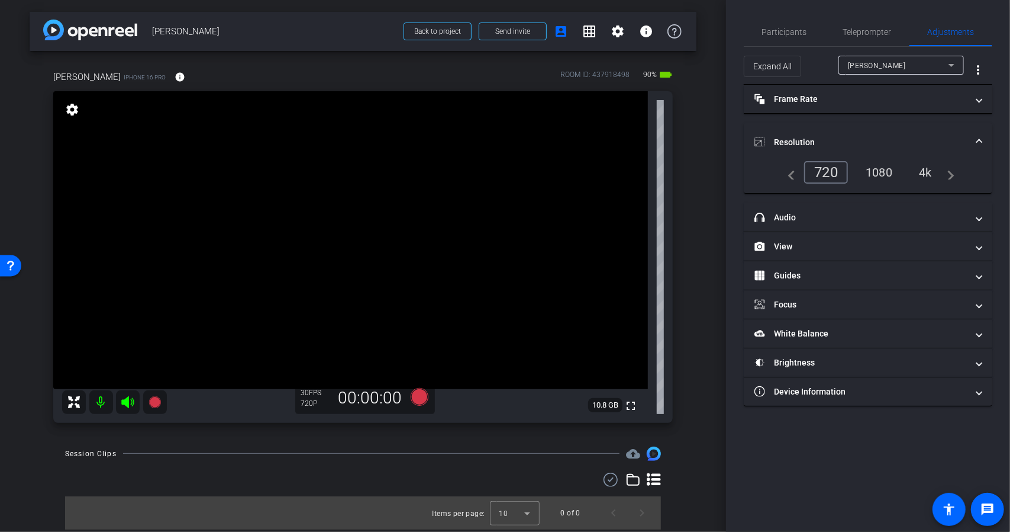
click at [878, 170] on div "1080" at bounding box center [879, 172] width 44 height 20
click at [771, 28] on span "Participants" at bounding box center [784, 32] width 45 height 8
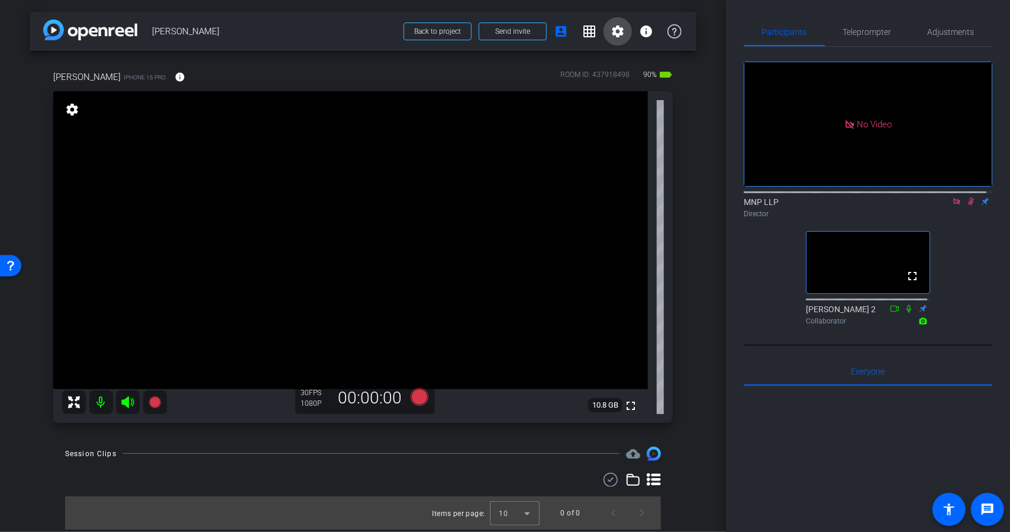
click at [612, 34] on mat-icon "settings" at bounding box center [618, 31] width 14 height 14
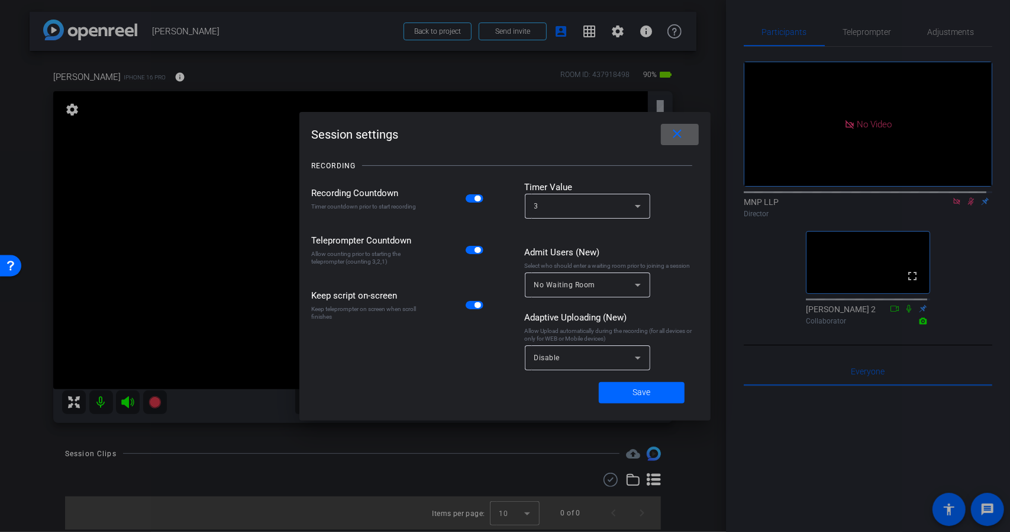
click at [674, 136] on mat-icon "close" at bounding box center [678, 134] width 15 height 15
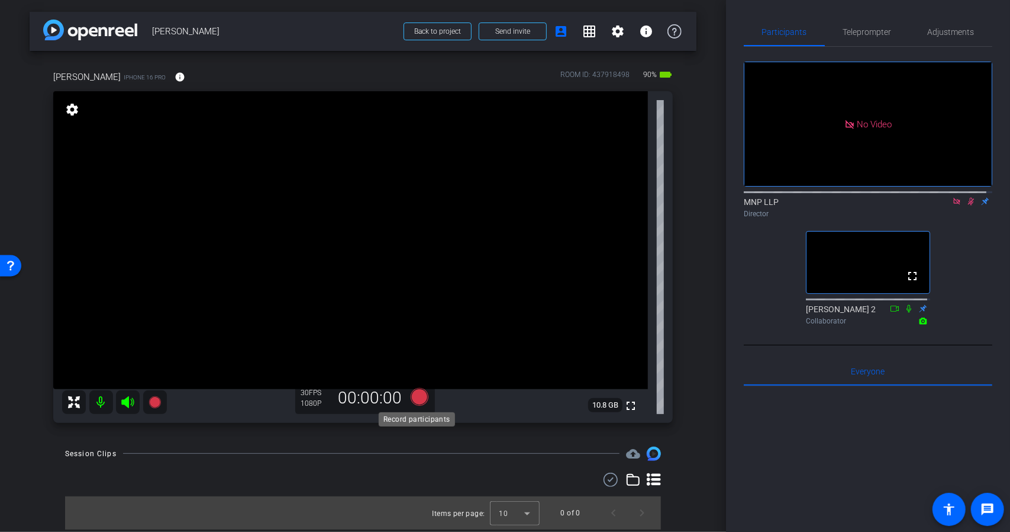
click at [414, 397] on icon at bounding box center [419, 397] width 18 height 18
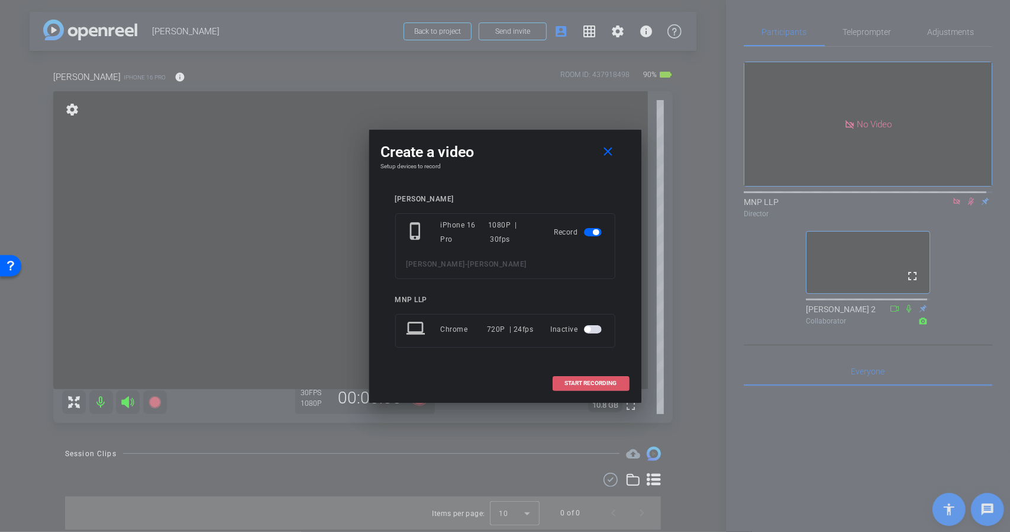
click at [577, 382] on span "START RECORDING" at bounding box center [591, 383] width 52 height 6
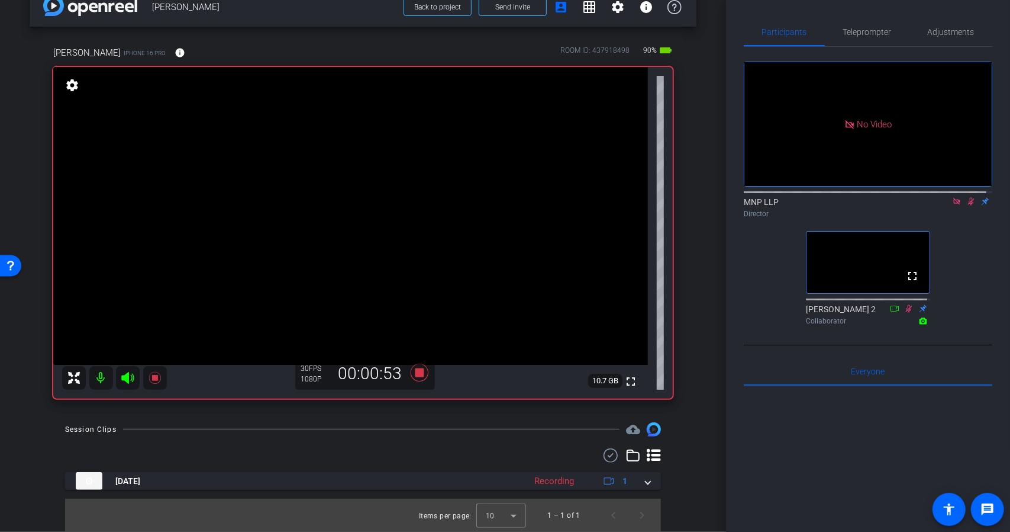
scroll to position [24, 0]
click at [417, 370] on icon at bounding box center [419, 373] width 18 height 18
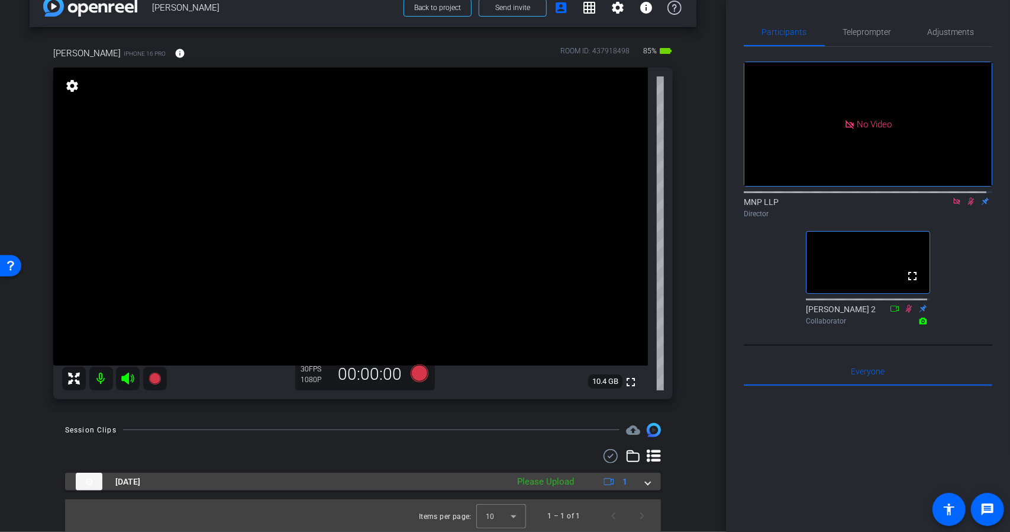
click at [637, 482] on div "[DATE] Please Upload 1" at bounding box center [361, 481] width 570 height 18
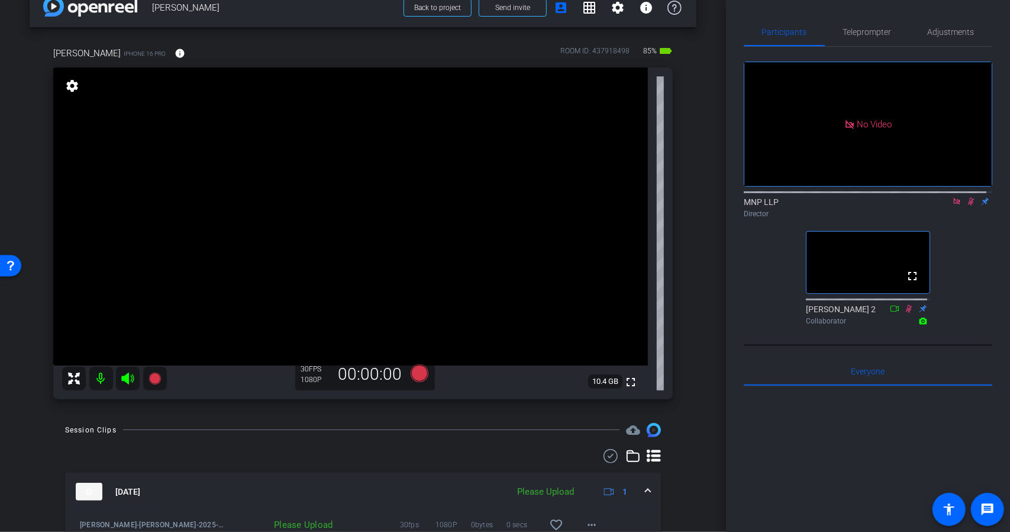
scroll to position [39, 0]
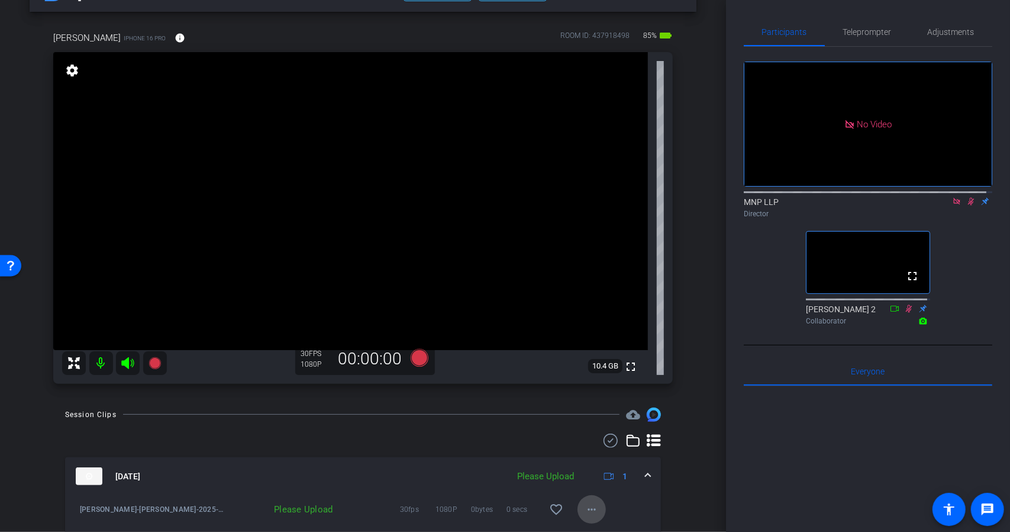
click at [588, 500] on span at bounding box center [592, 509] width 28 height 28
click at [592, 459] on span "Upload" at bounding box center [605, 455] width 47 height 14
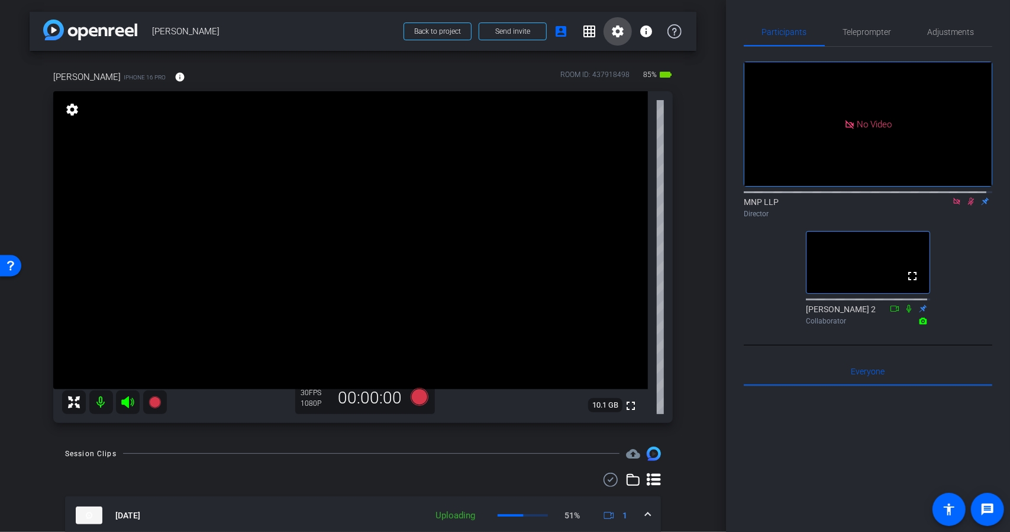
click at [616, 44] on span at bounding box center [618, 31] width 28 height 28
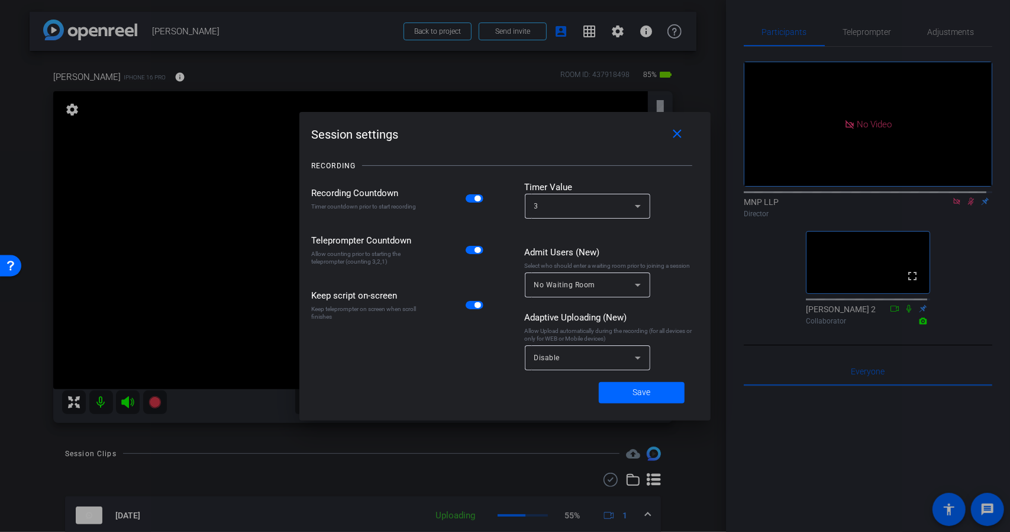
click at [474, 201] on span "button" at bounding box center [475, 198] width 18 height 8
click at [625, 385] on span at bounding box center [642, 392] width 86 height 28
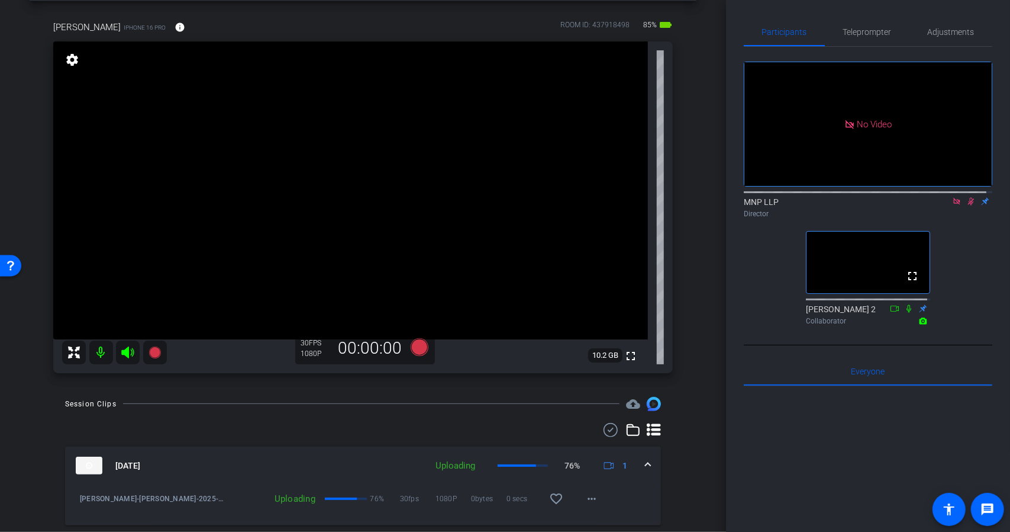
scroll to position [49, 0]
click at [417, 345] on icon at bounding box center [419, 348] width 18 height 18
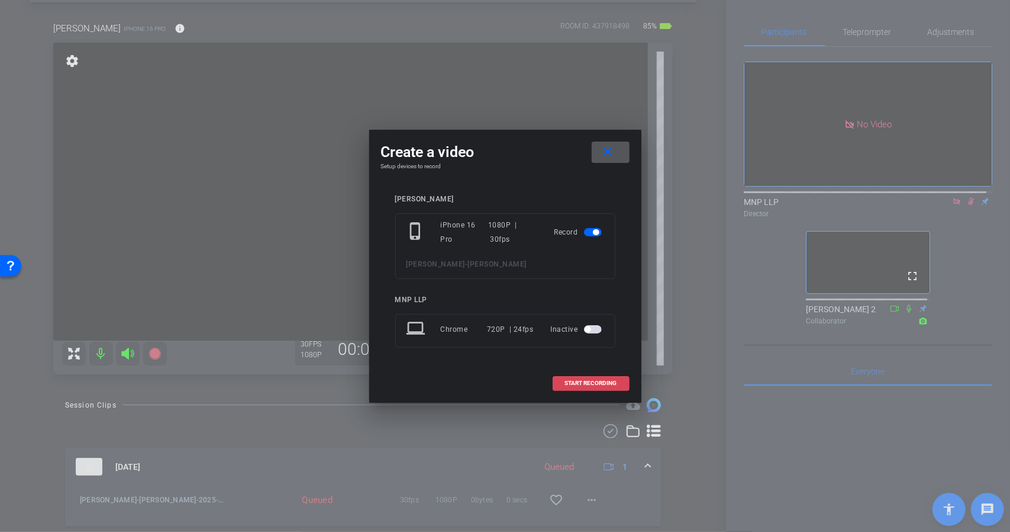
click at [603, 381] on span "START RECORDING" at bounding box center [591, 383] width 52 height 6
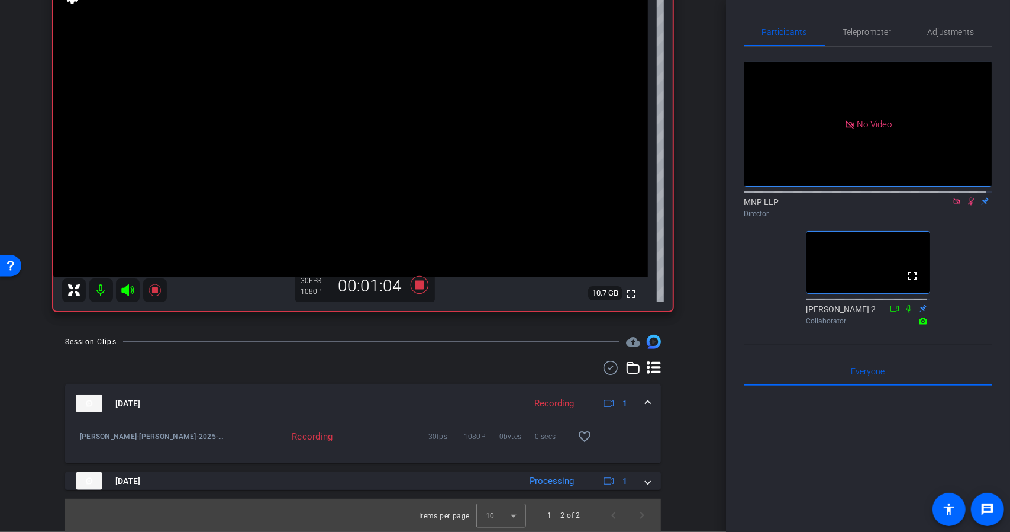
scroll to position [111, 0]
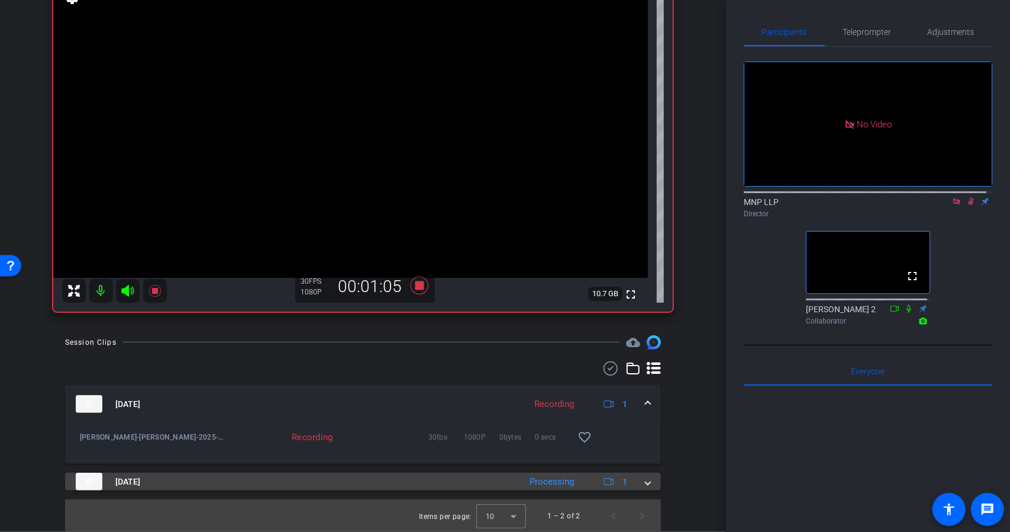
click at [637, 480] on div "[DATE] Processing 1" at bounding box center [361, 481] width 570 height 18
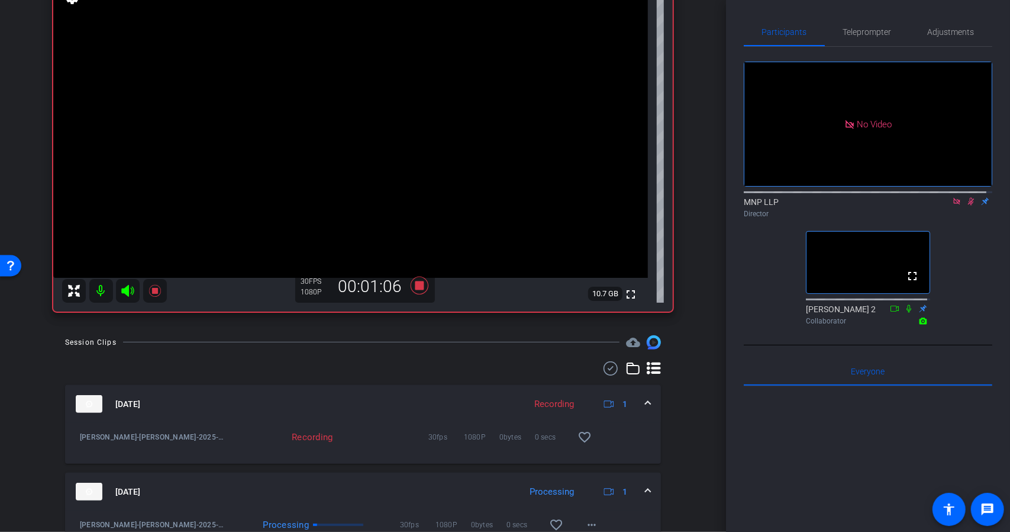
click at [637, 480] on mat-expansion-panel-header "[DATE] Processing 1" at bounding box center [363, 491] width 596 height 38
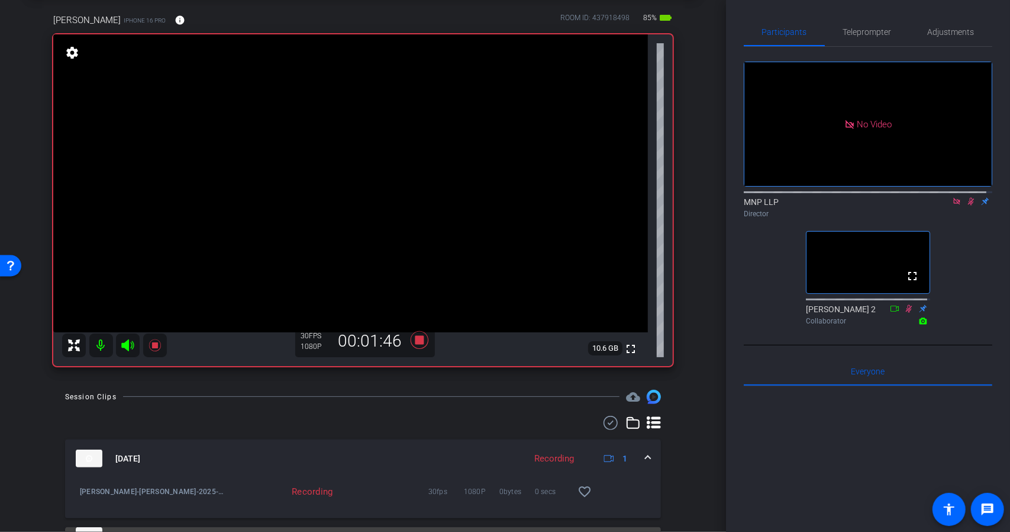
scroll to position [112, 0]
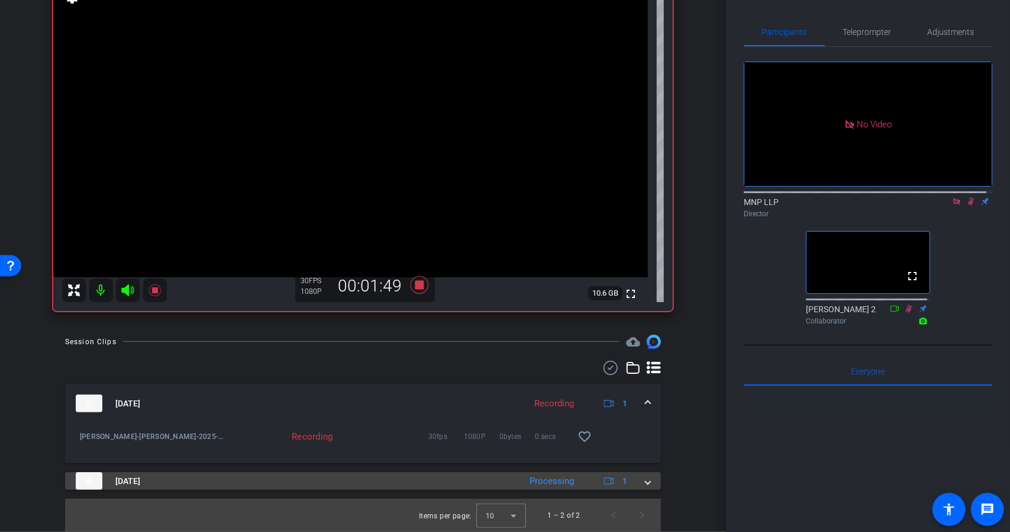
click at [637, 480] on div "[DATE] Processing 1" at bounding box center [361, 481] width 570 height 18
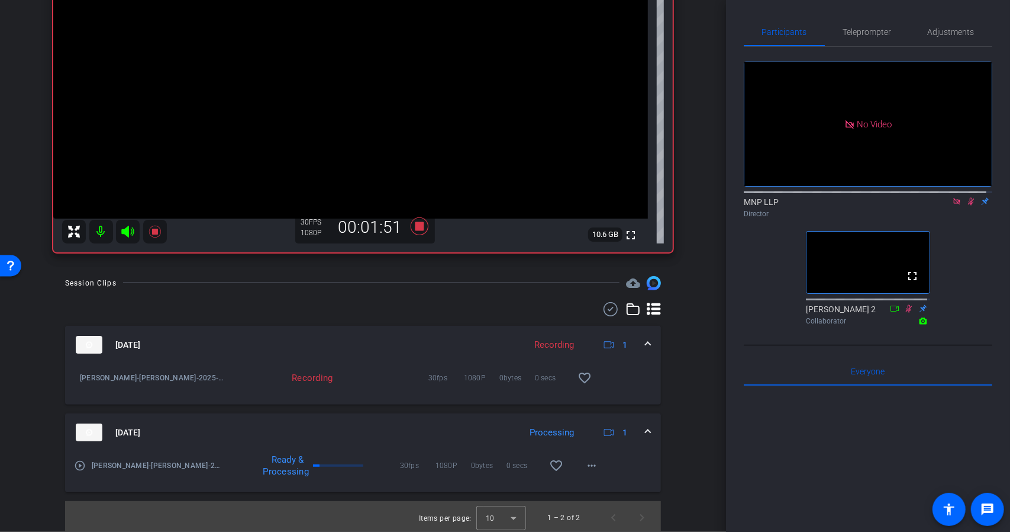
scroll to position [173, 0]
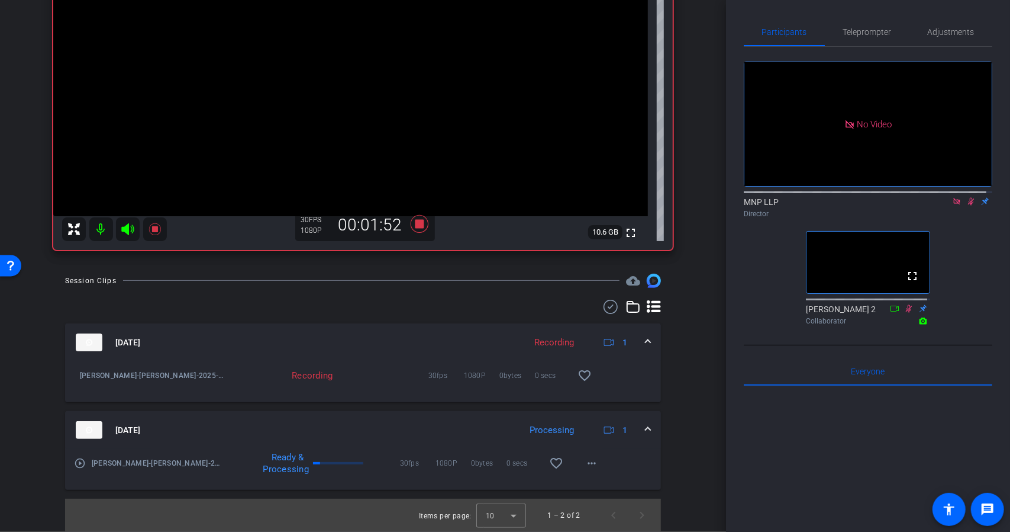
click at [647, 424] on mat-expansion-panel-header "[DATE] Processing 1" at bounding box center [363, 430] width 596 height 38
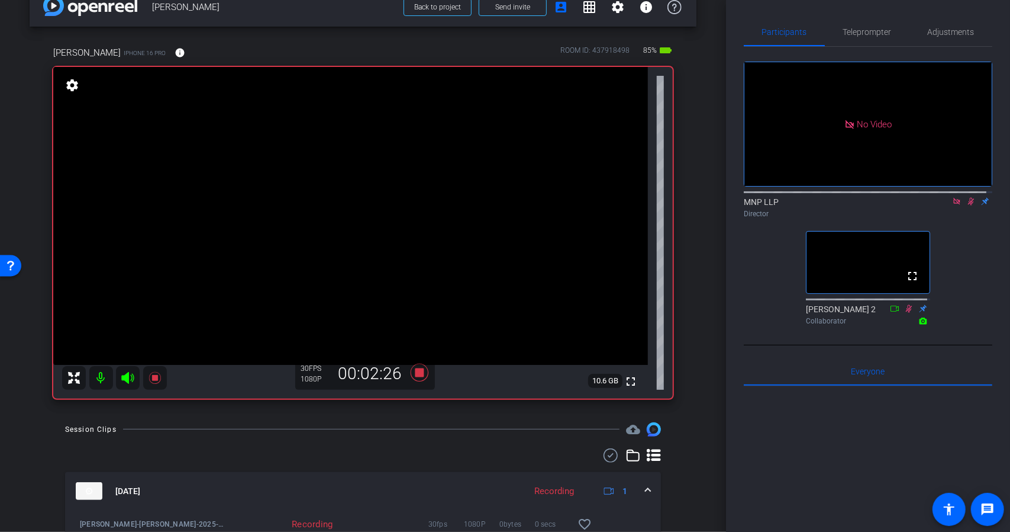
scroll to position [22, 0]
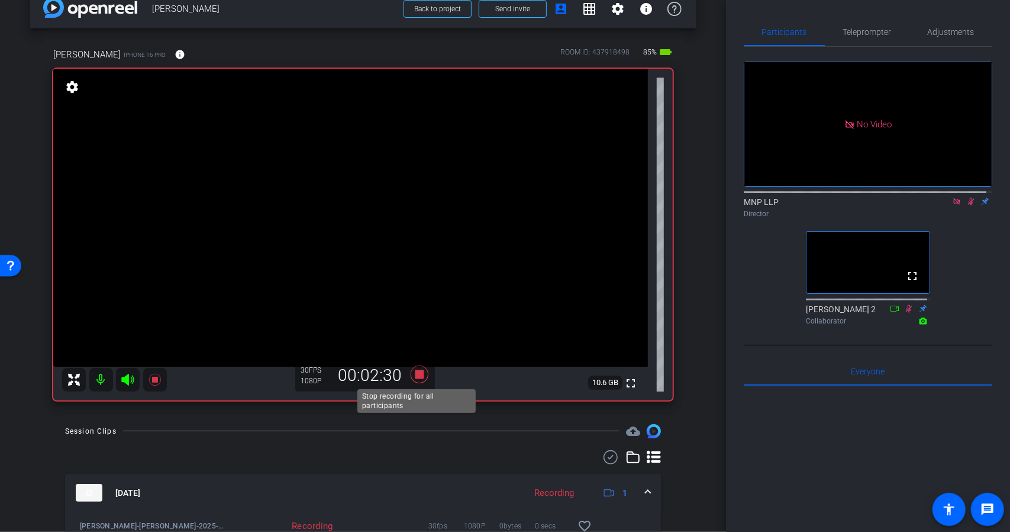
click at [413, 379] on icon at bounding box center [419, 373] width 28 height 21
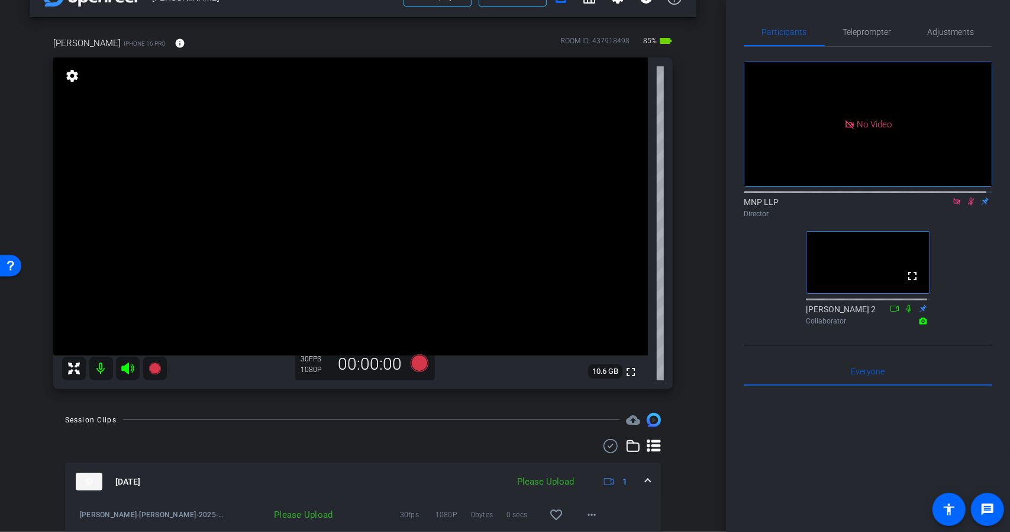
scroll to position [34, 0]
click at [586, 508] on mat-icon "more_horiz" at bounding box center [592, 514] width 14 height 14
click at [595, 457] on span "Upload" at bounding box center [605, 459] width 47 height 14
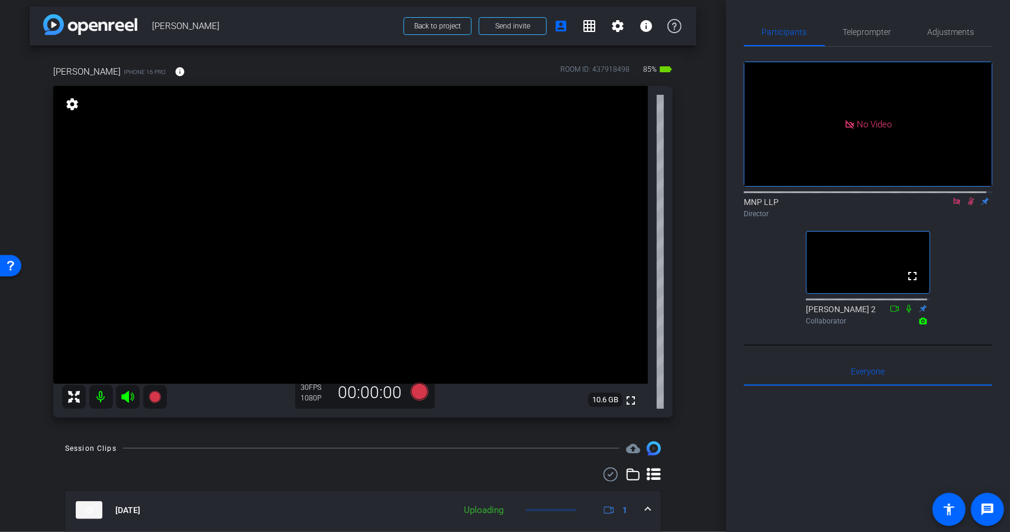
scroll to position [0, 0]
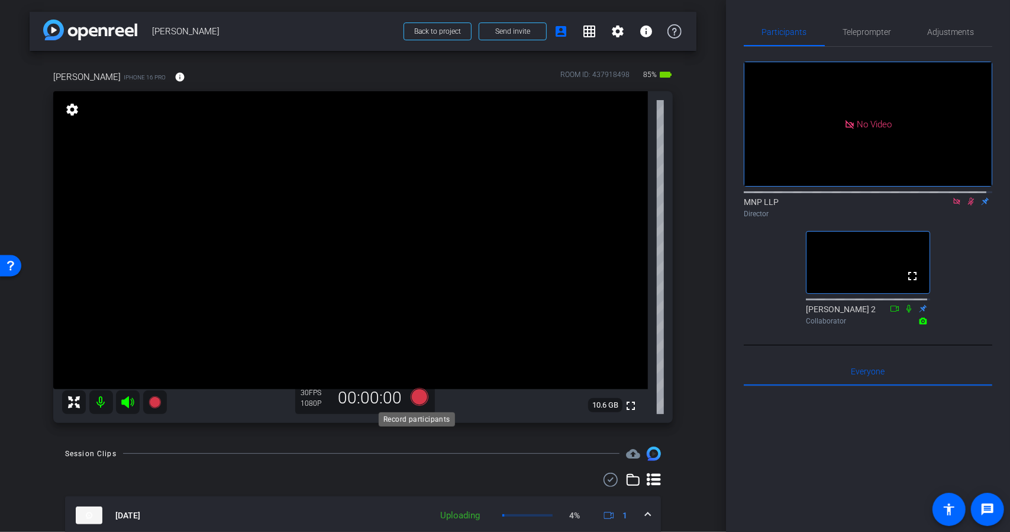
click at [418, 398] on icon at bounding box center [419, 397] width 18 height 18
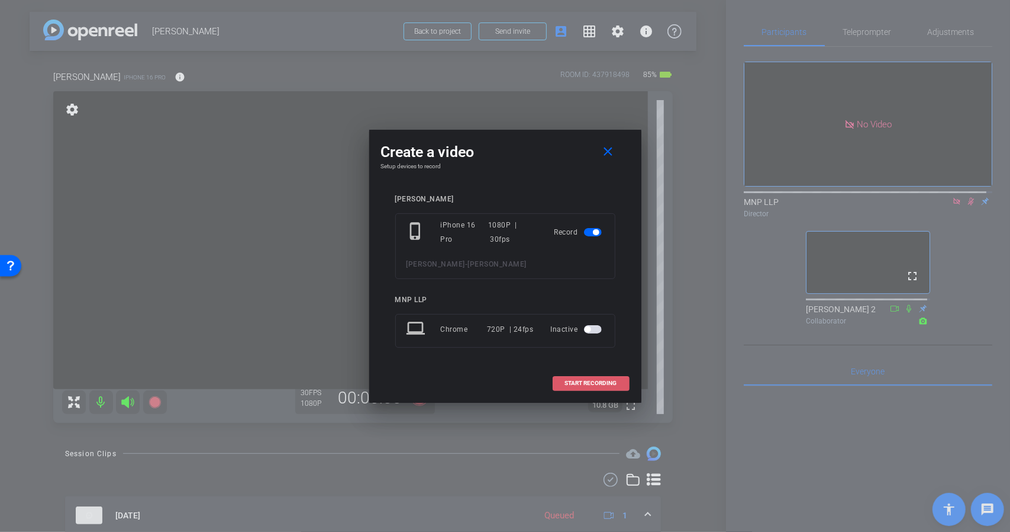
click at [567, 382] on span "START RECORDING" at bounding box center [591, 383] width 52 height 6
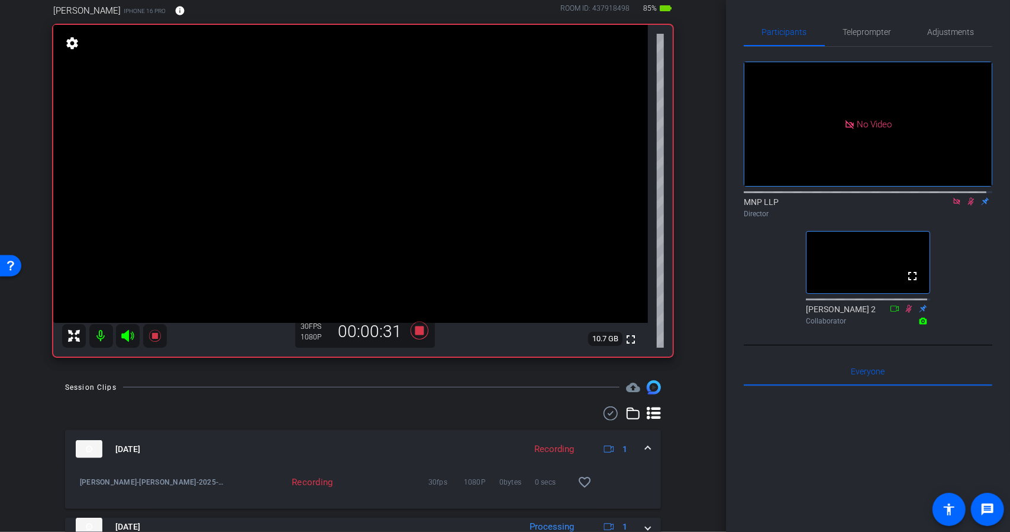
scroll to position [139, 0]
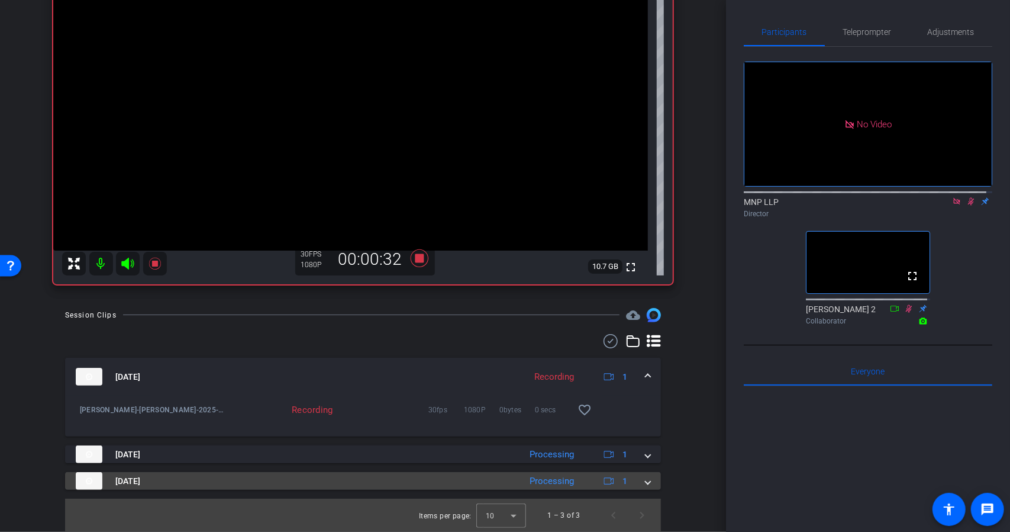
click at [638, 484] on div "[DATE] Processing 1" at bounding box center [361, 481] width 570 height 18
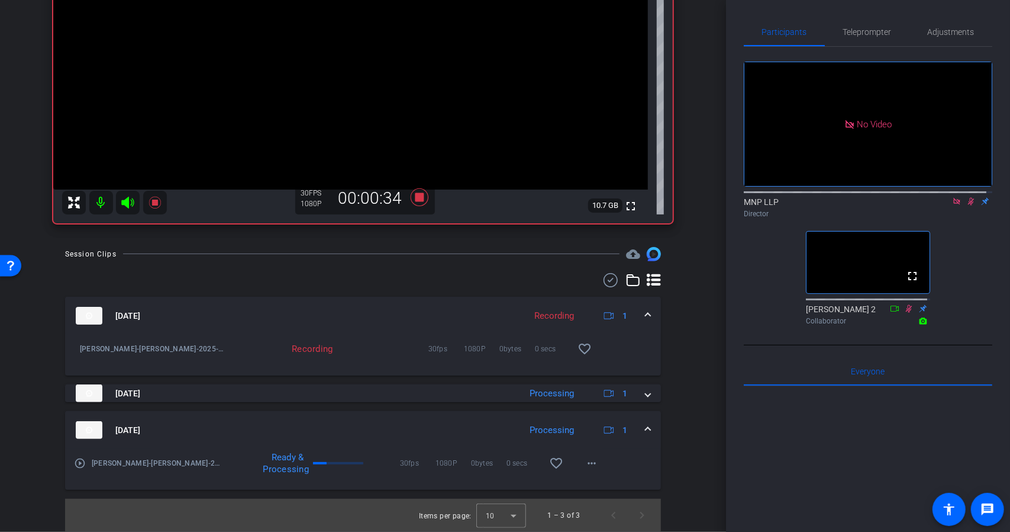
scroll to position [199, 0]
click at [646, 430] on span at bounding box center [648, 430] width 5 height 12
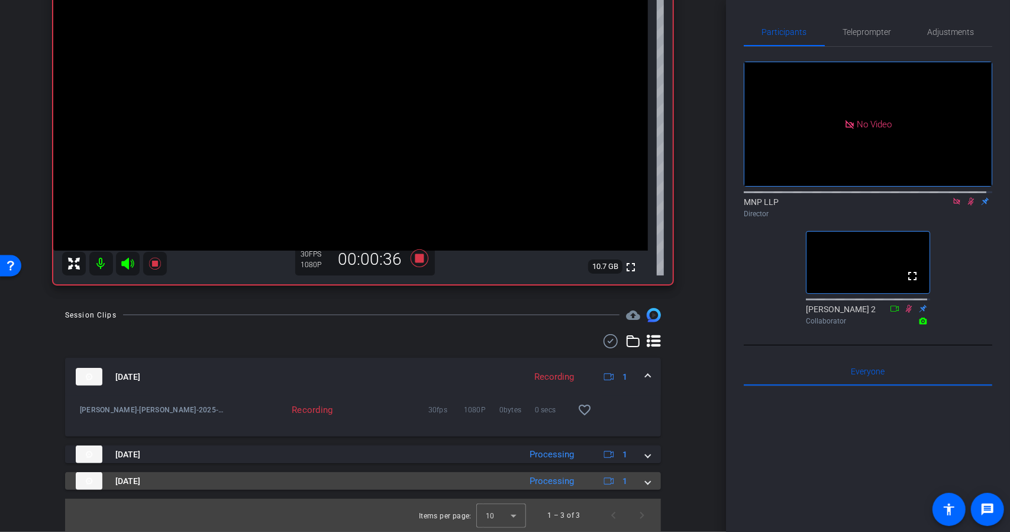
scroll to position [139, 0]
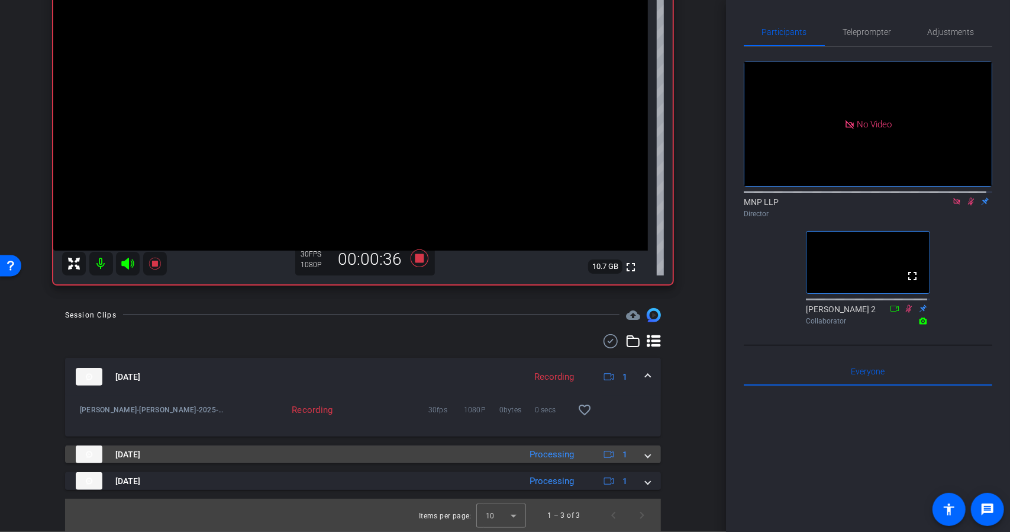
click at [646, 452] on mat-expansion-panel-header "[DATE] Processing 1" at bounding box center [363, 454] width 596 height 18
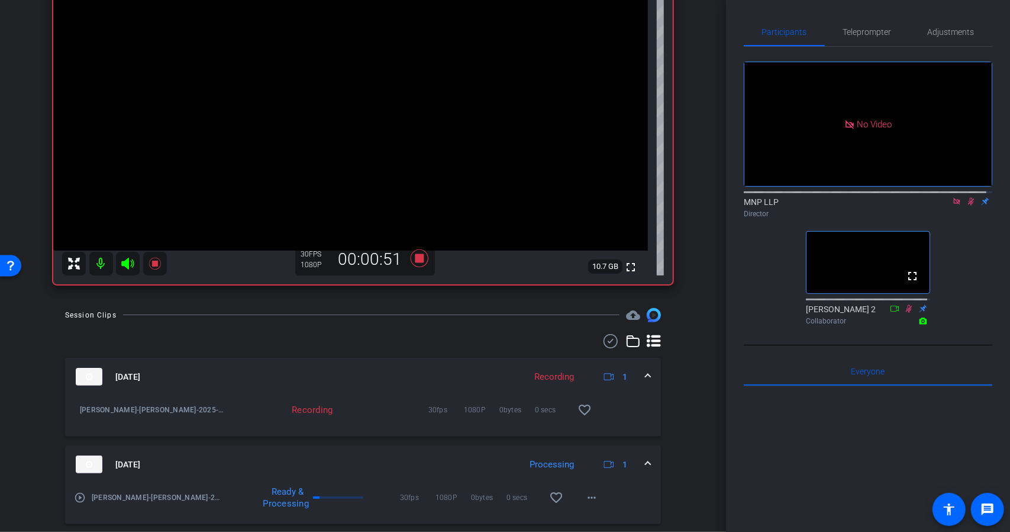
click at [714, 402] on div "arrow_back [PERSON_NAME] Back to project Send invite account_box grid_on settin…" at bounding box center [363, 266] width 726 height 532
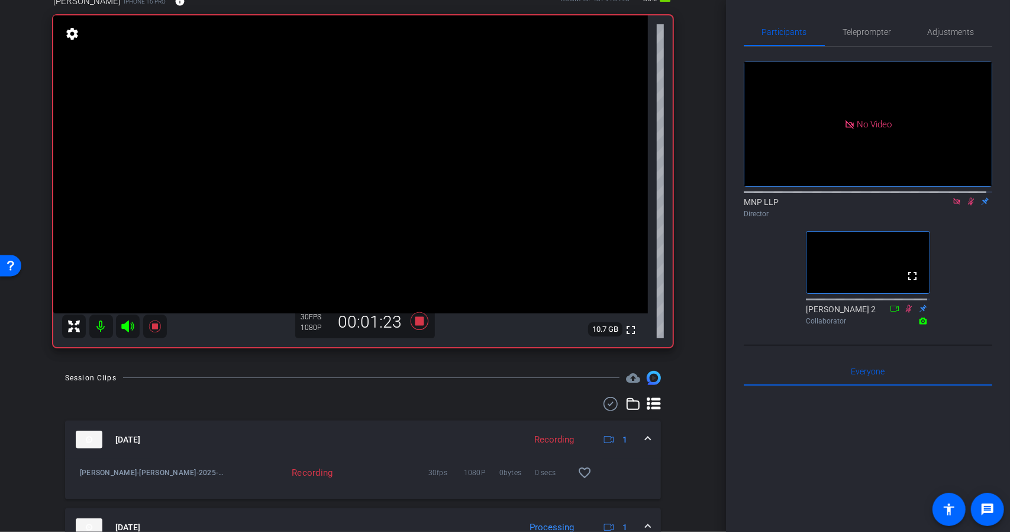
scroll to position [59, 0]
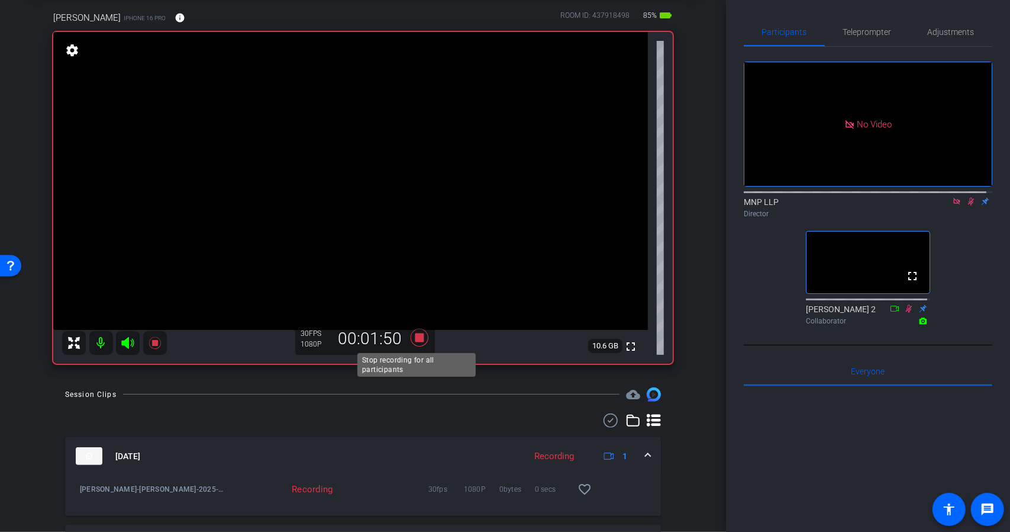
click at [417, 340] on icon at bounding box center [419, 338] width 18 height 18
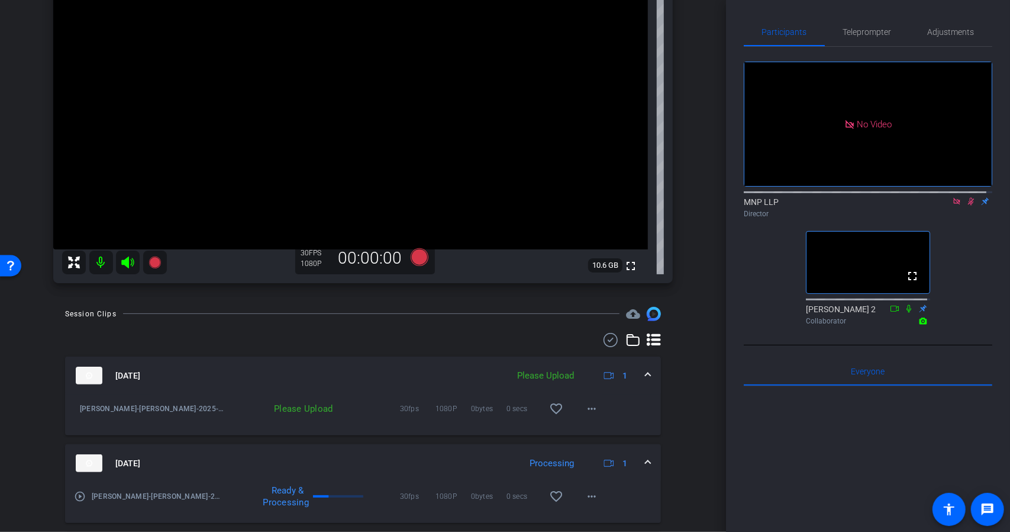
scroll to position [142, 0]
click at [585, 407] on mat-icon "more_horiz" at bounding box center [592, 406] width 14 height 14
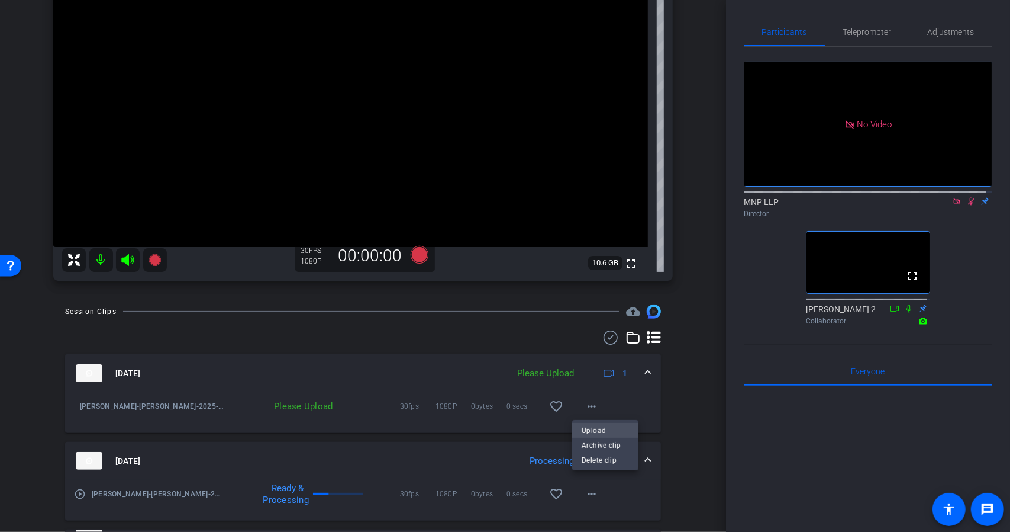
click at [591, 432] on span "Upload" at bounding box center [605, 430] width 47 height 14
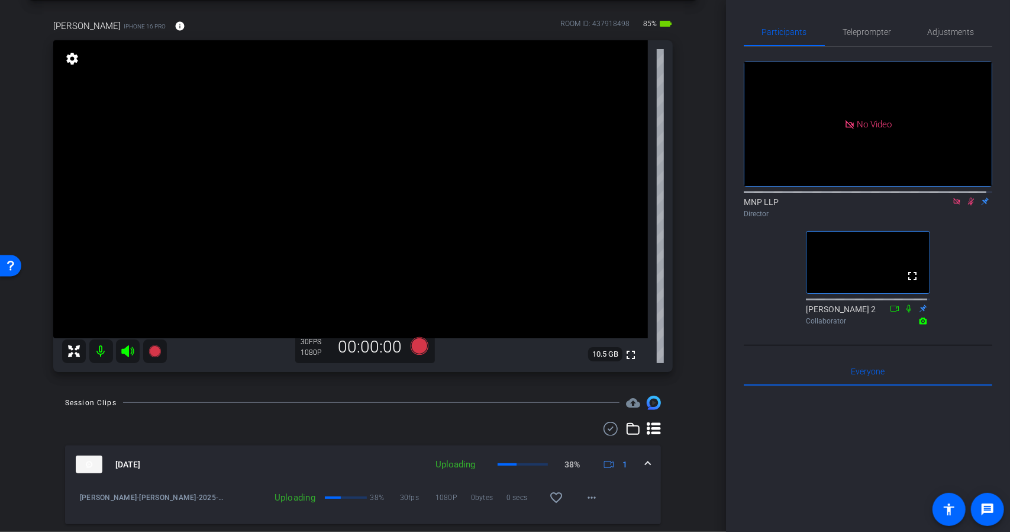
scroll to position [50, 0]
click at [418, 340] on icon at bounding box center [419, 347] width 18 height 18
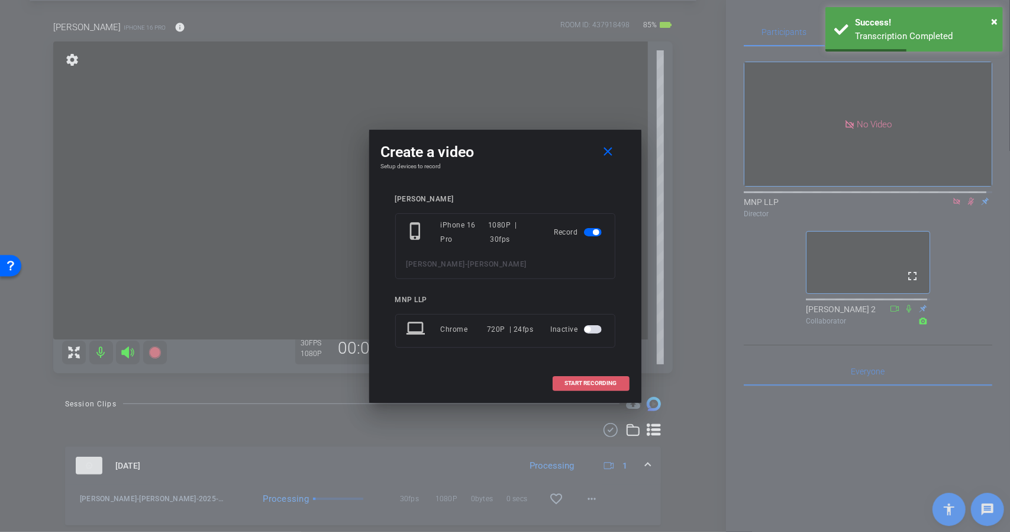
click at [574, 380] on span "START RECORDING" at bounding box center [591, 383] width 52 height 6
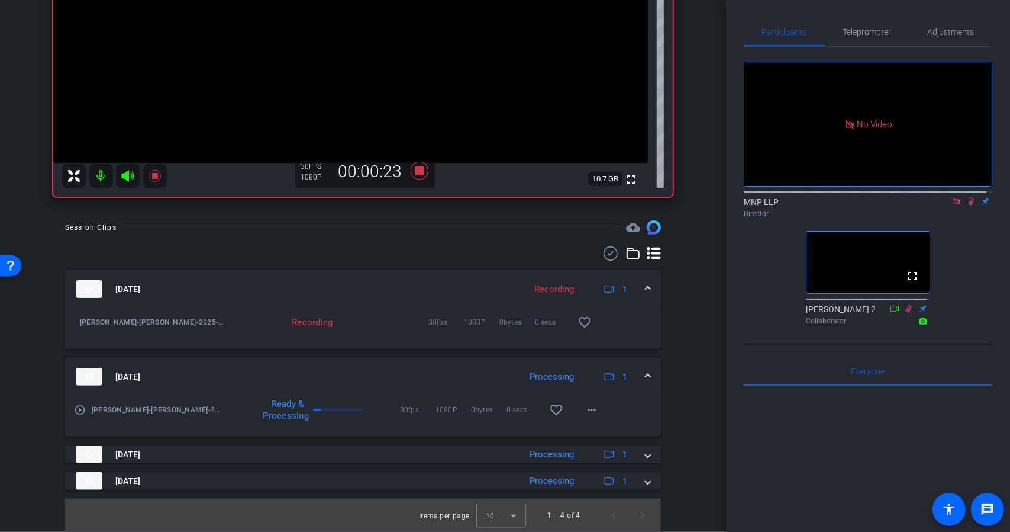
scroll to position [226, 0]
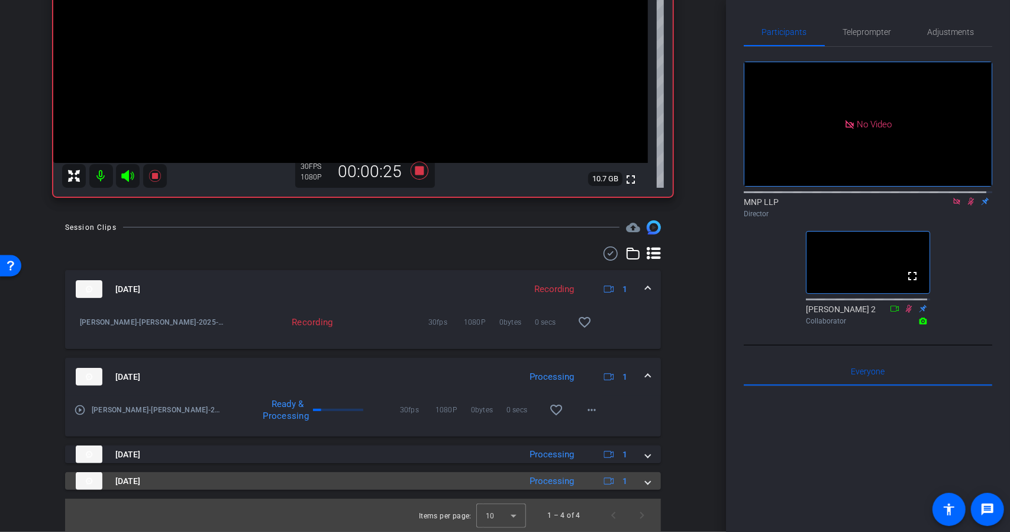
click at [646, 479] on span at bounding box center [648, 481] width 5 height 12
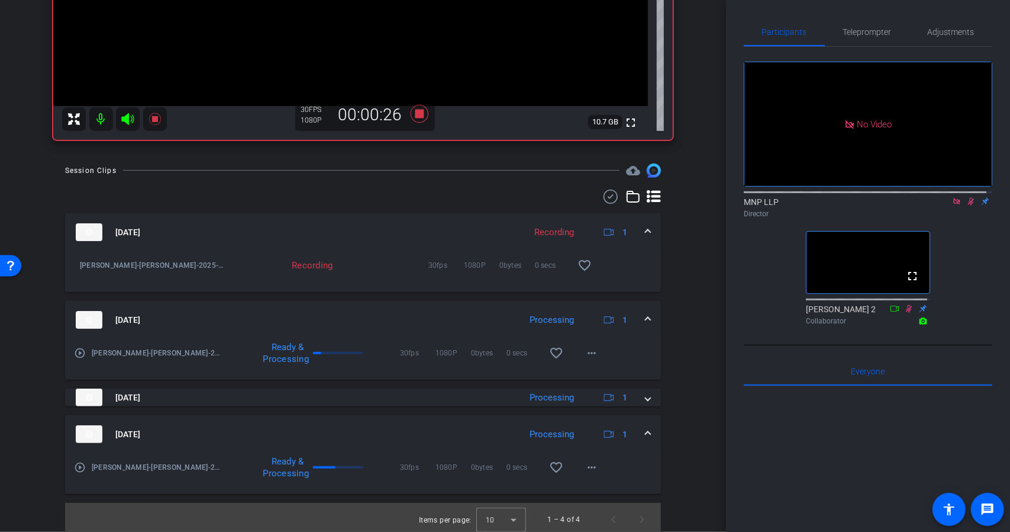
scroll to position [284, 0]
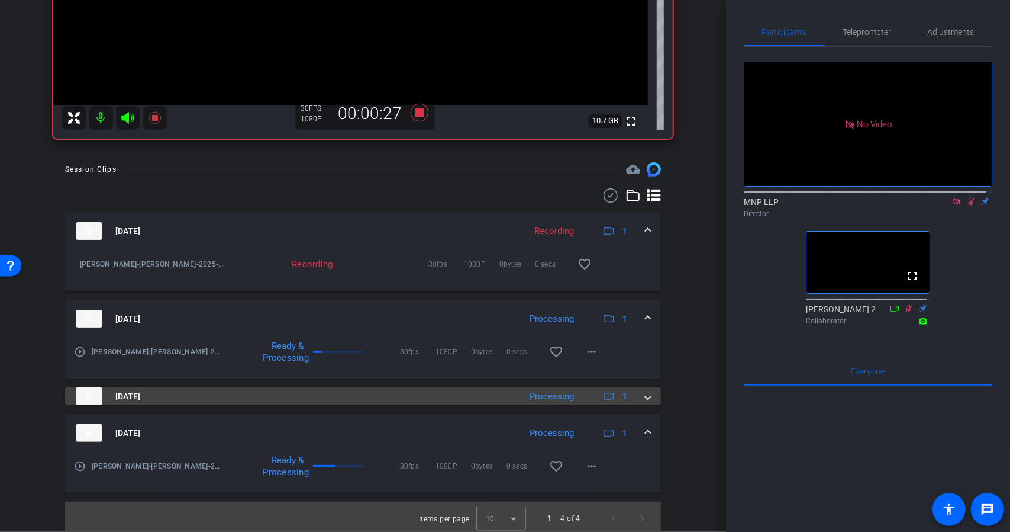
click at [646, 395] on span at bounding box center [648, 396] width 5 height 12
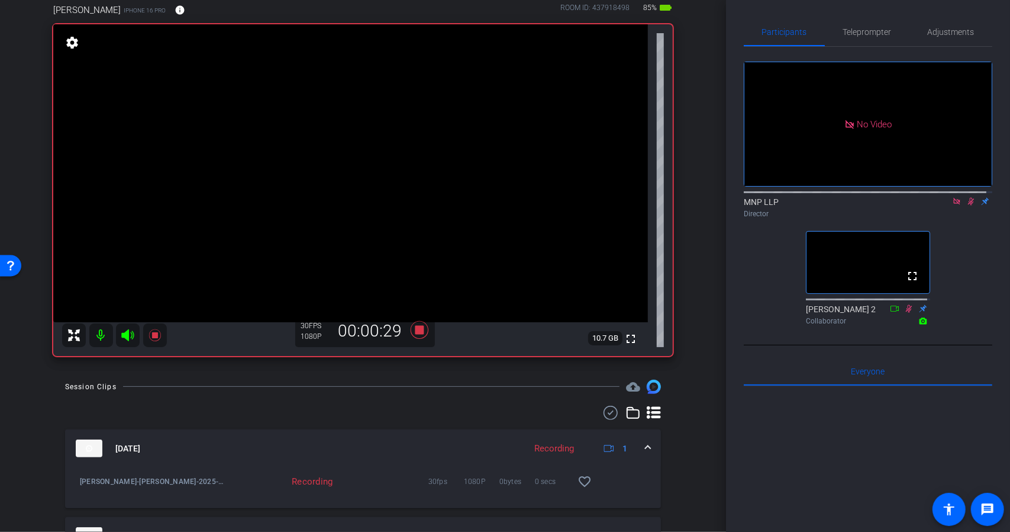
scroll to position [66, 0]
click at [412, 332] on icon at bounding box center [419, 330] width 18 height 18
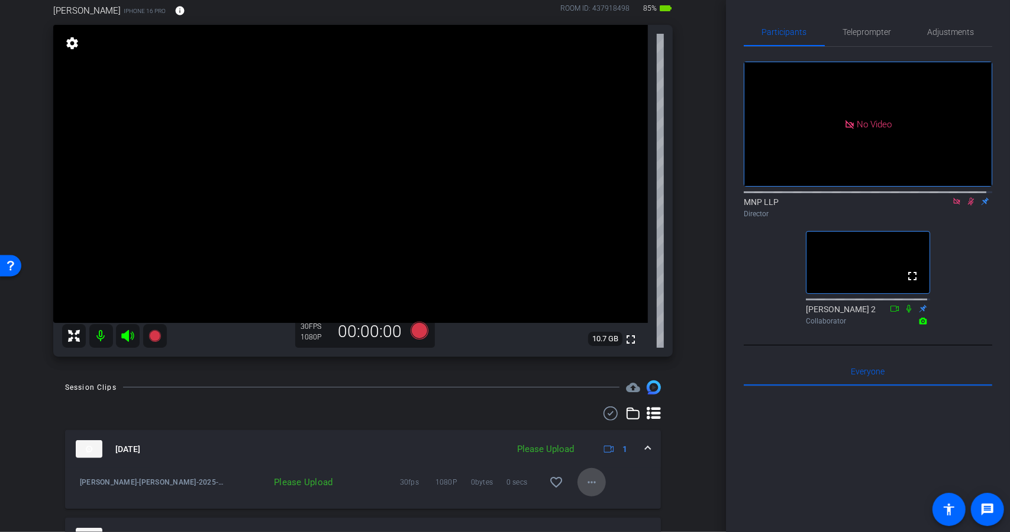
click at [585, 483] on mat-icon "more_horiz" at bounding box center [592, 482] width 14 height 14
click at [597, 424] on span "Upload" at bounding box center [605, 428] width 47 height 14
click at [420, 329] on icon at bounding box center [419, 330] width 18 height 18
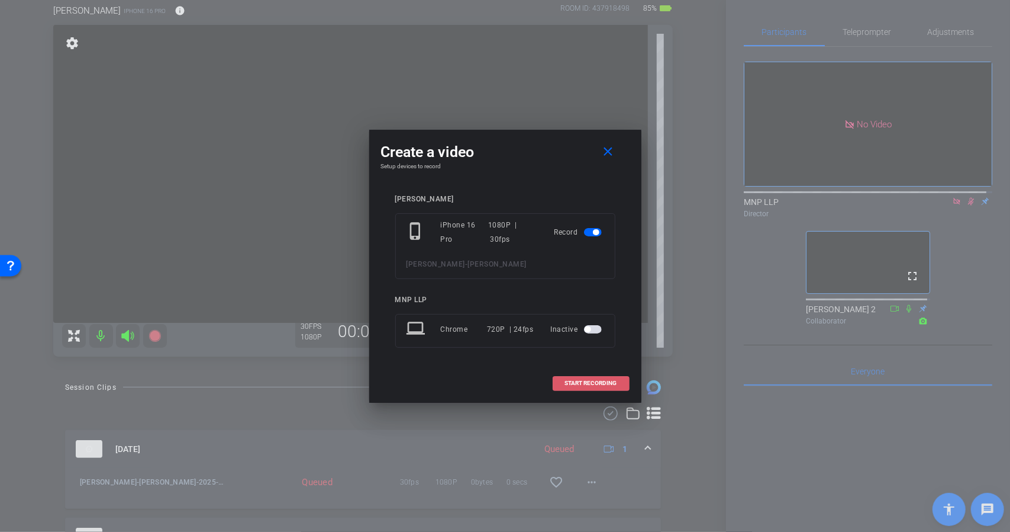
click at [582, 385] on span "START RECORDING" at bounding box center [591, 383] width 52 height 6
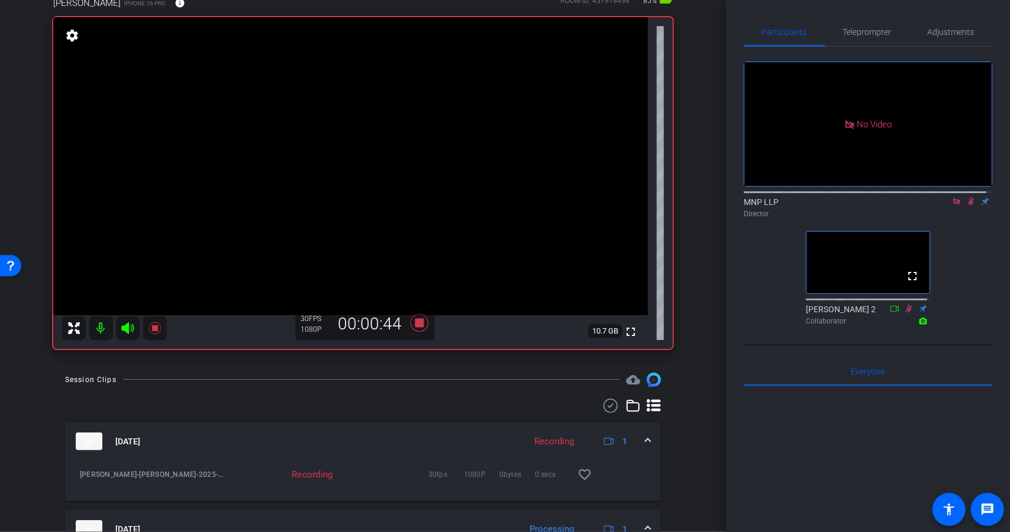
scroll to position [73, 0]
click at [411, 321] on icon at bounding box center [419, 323] width 28 height 21
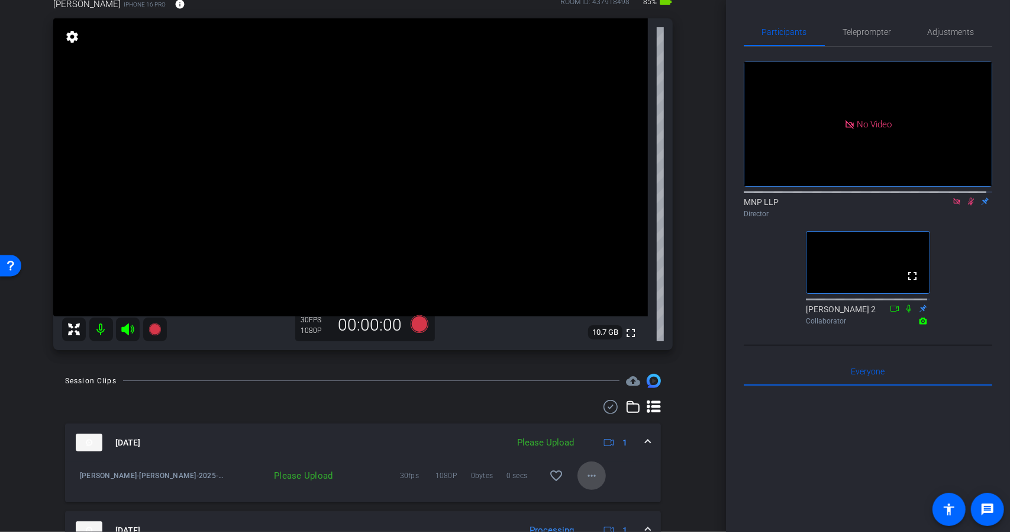
click at [593, 474] on mat-icon "more_horiz" at bounding box center [592, 475] width 14 height 14
click at [594, 427] on span "Upload" at bounding box center [605, 421] width 47 height 14
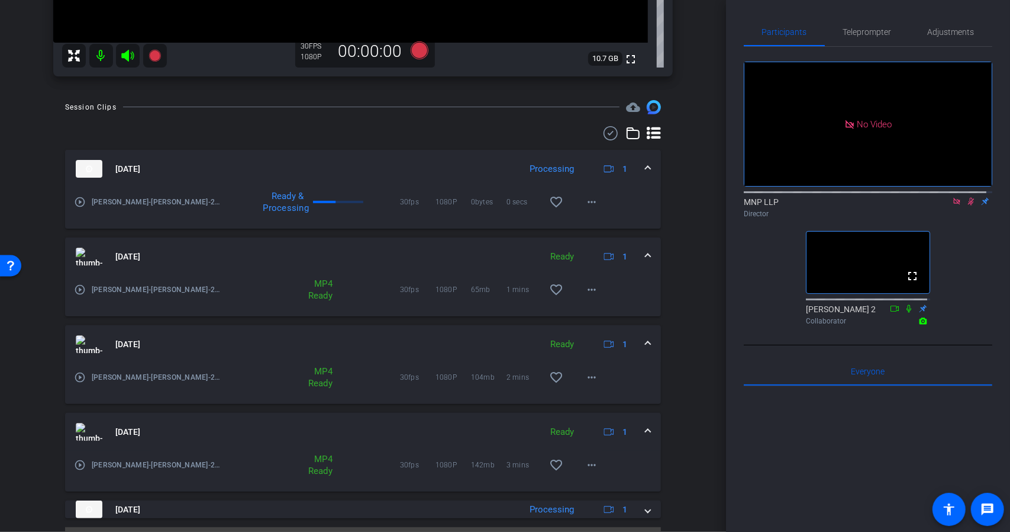
scroll to position [375, 0]
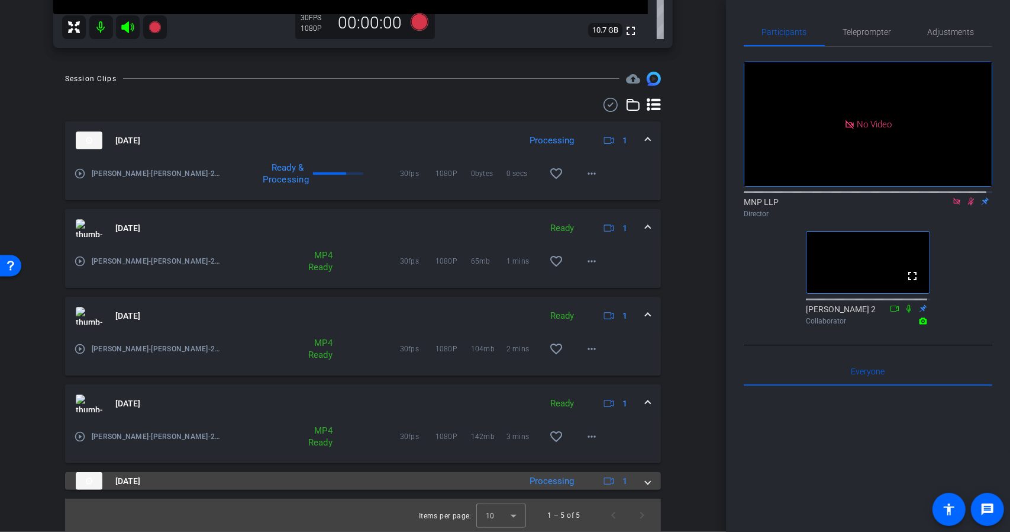
click at [646, 479] on mat-expansion-panel-header "[DATE] Processing 1" at bounding box center [363, 481] width 596 height 18
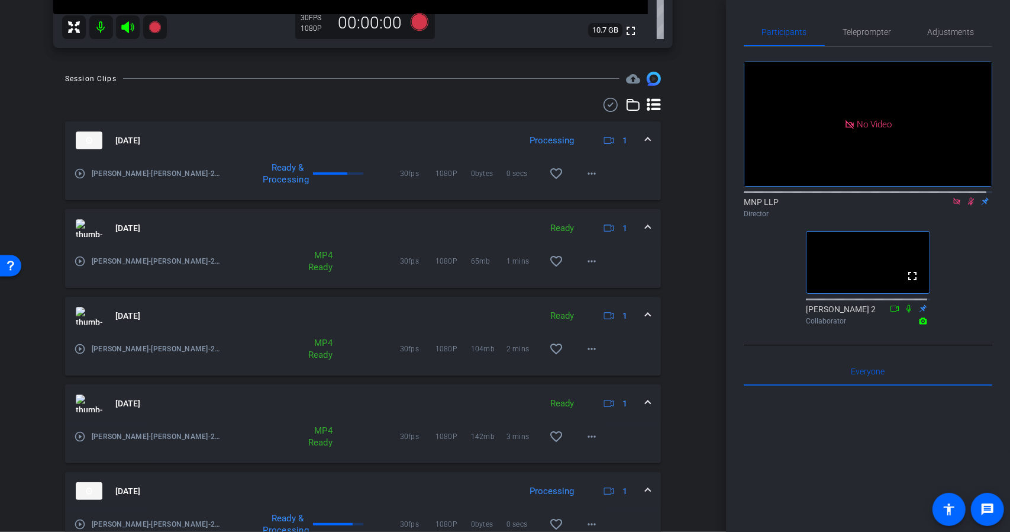
click at [84, 405] on img at bounding box center [89, 403] width 27 height 18
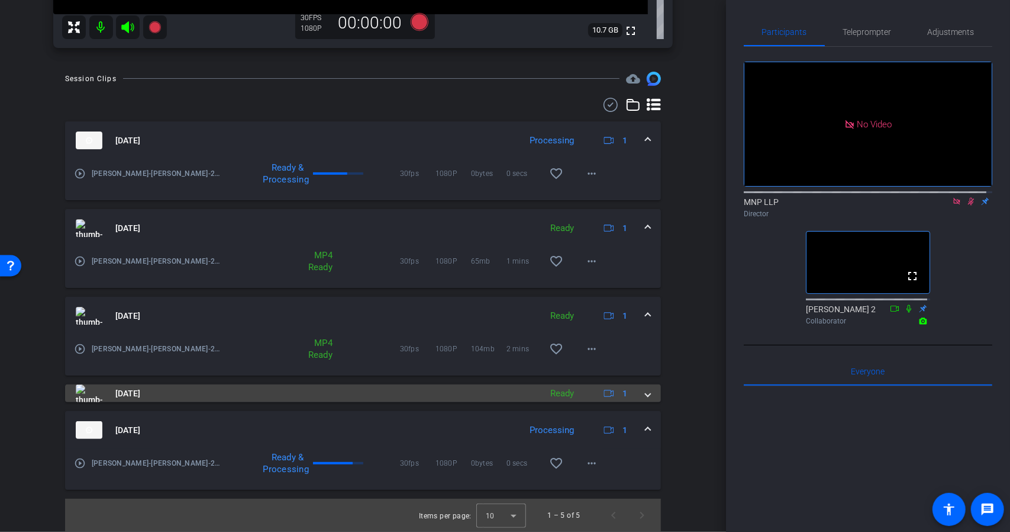
click at [85, 392] on img at bounding box center [89, 393] width 27 height 18
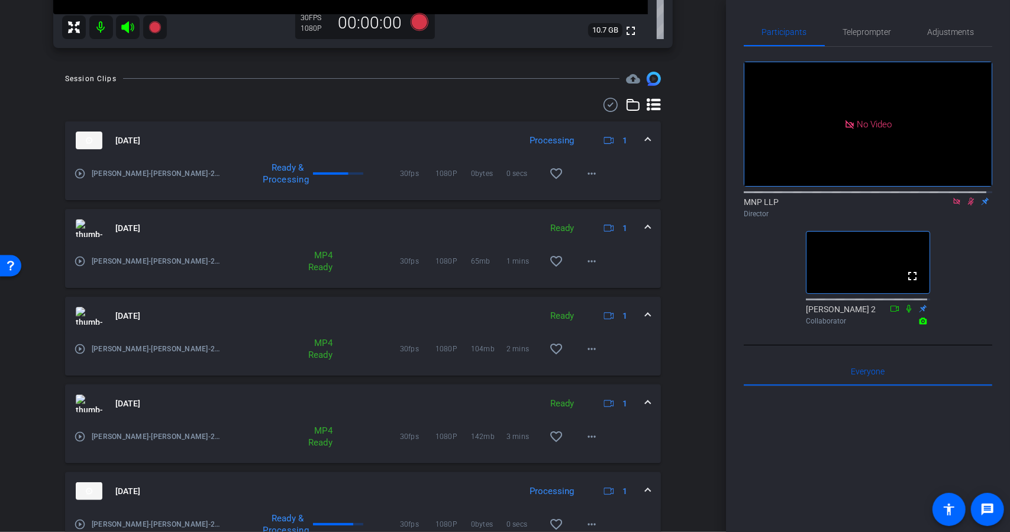
click at [79, 436] on mat-icon "play_circle_outline" at bounding box center [80, 436] width 12 height 12
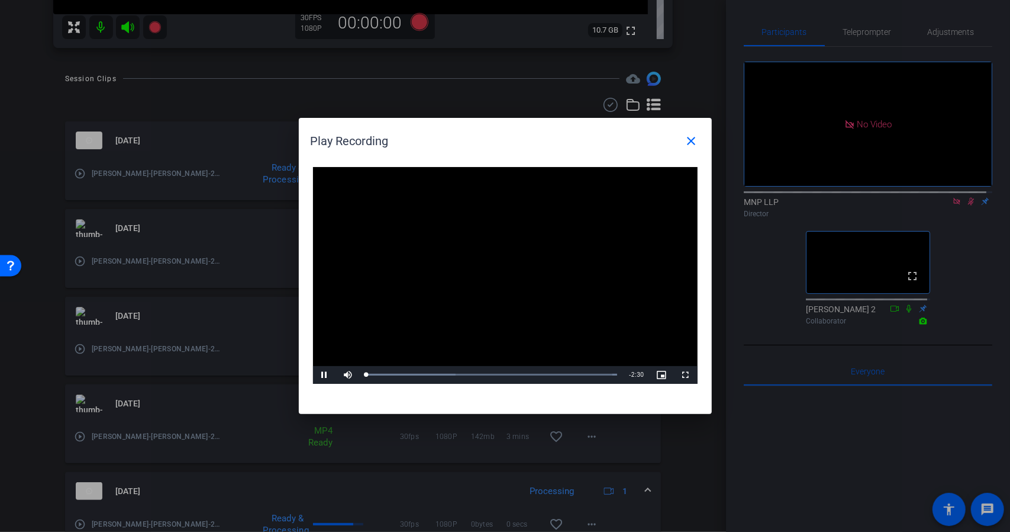
click at [481, 285] on video "Video Player" at bounding box center [505, 275] width 385 height 217
click at [326, 375] on span "Video Player" at bounding box center [325, 375] width 24 height 0
click at [420, 375] on div "Loaded : 100.00% 0:28 0:05" at bounding box center [492, 374] width 252 height 3
click at [324, 375] on span "Video Player" at bounding box center [325, 375] width 24 height 0
click at [690, 137] on mat-icon "close" at bounding box center [692, 141] width 14 height 14
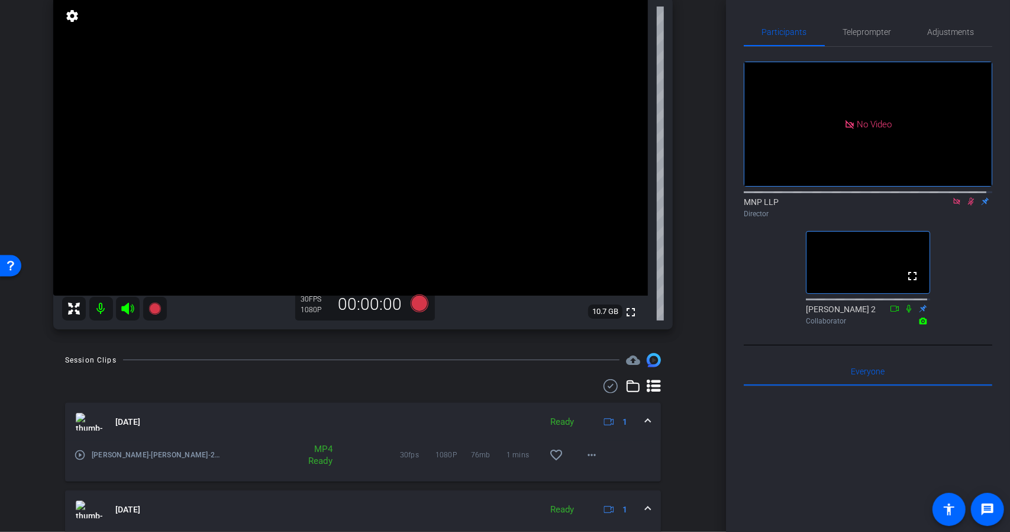
scroll to position [436, 0]
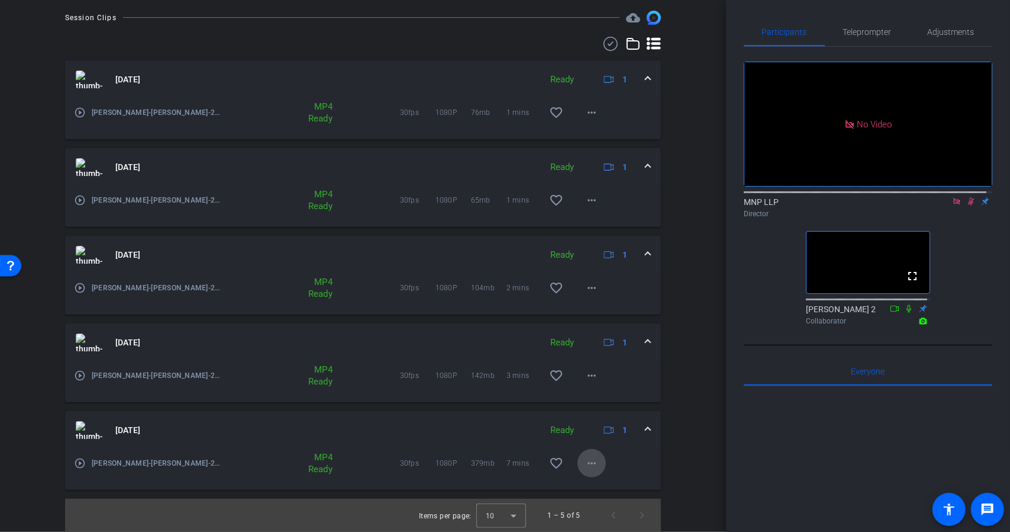
click at [585, 462] on mat-icon "more_horiz" at bounding box center [592, 463] width 14 height 14
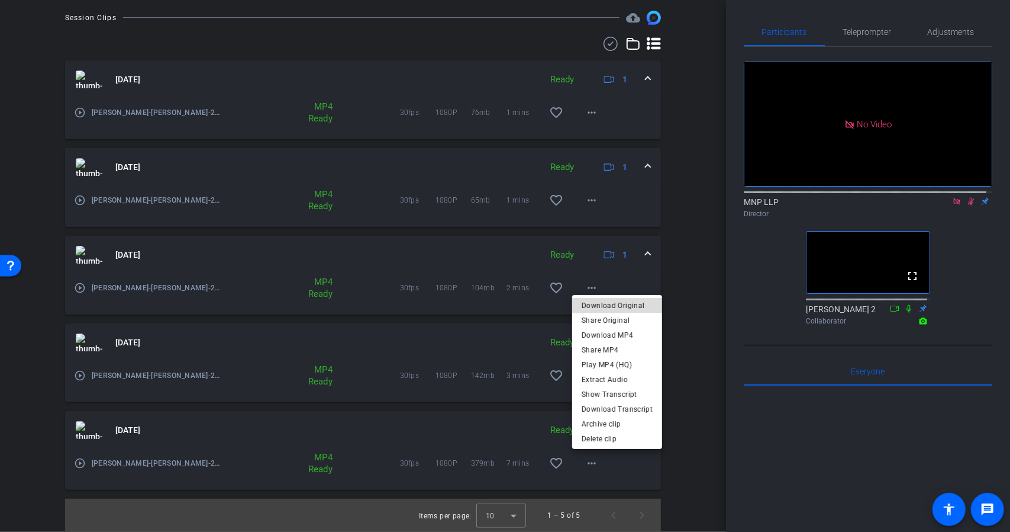
click at [624, 302] on span "Download Original" at bounding box center [617, 305] width 71 height 14
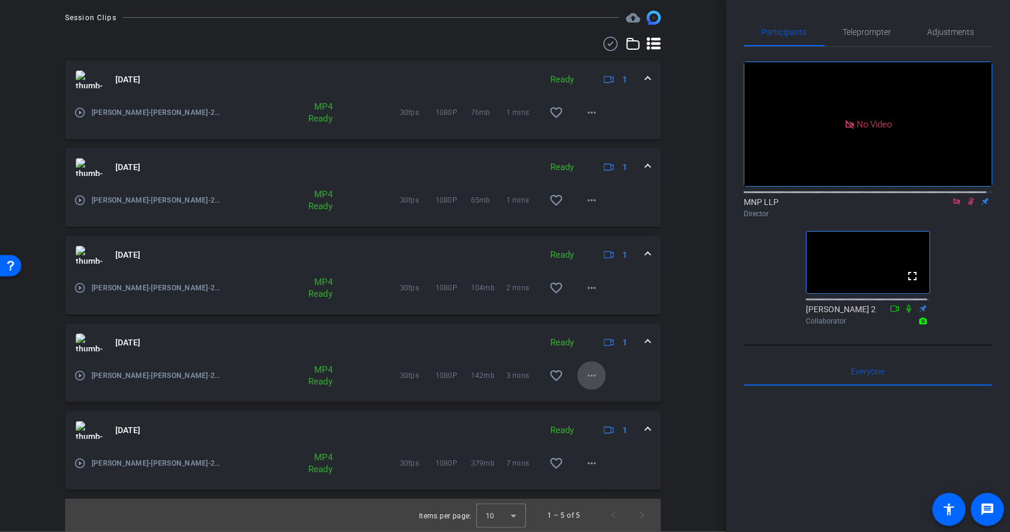
click at [588, 379] on mat-icon "more_horiz" at bounding box center [592, 375] width 14 height 14
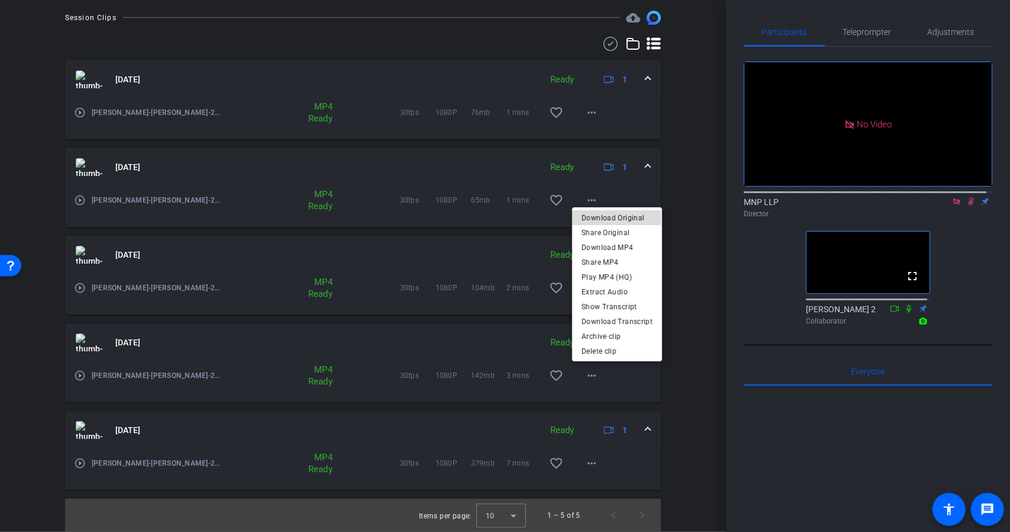
click at [587, 217] on span "Download Original" at bounding box center [617, 218] width 71 height 14
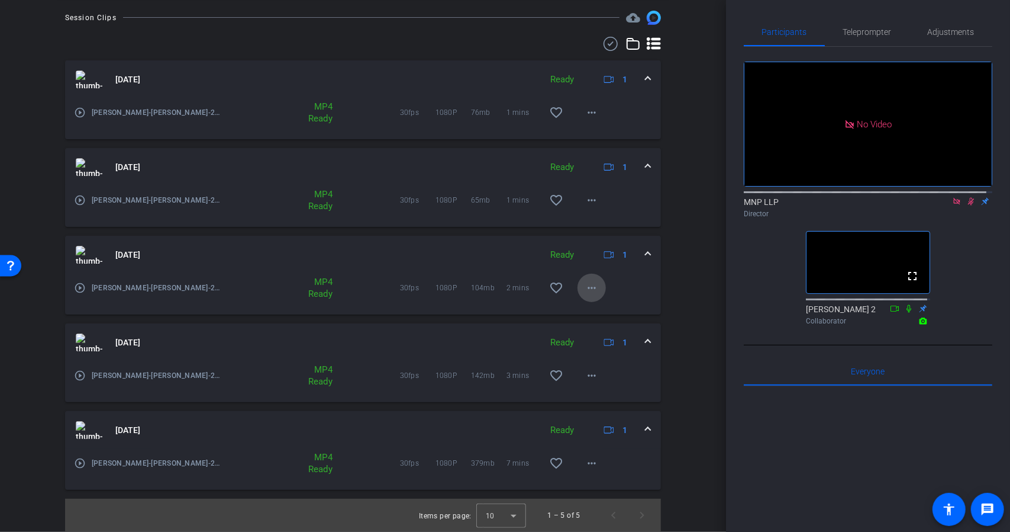
click at [592, 285] on mat-icon "more_horiz" at bounding box center [592, 288] width 14 height 14
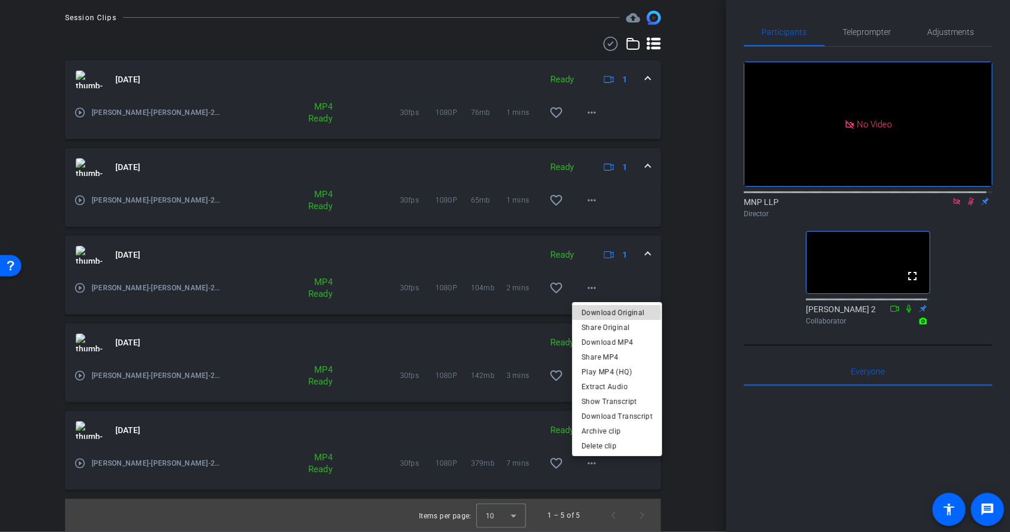
click at [601, 313] on span "Download Original" at bounding box center [617, 312] width 71 height 14
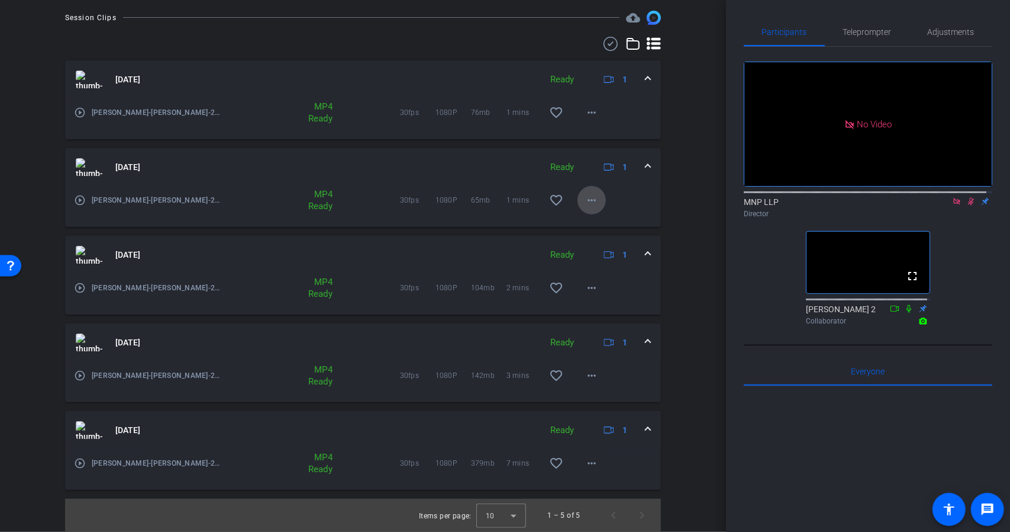
click at [578, 207] on span at bounding box center [592, 200] width 28 height 28
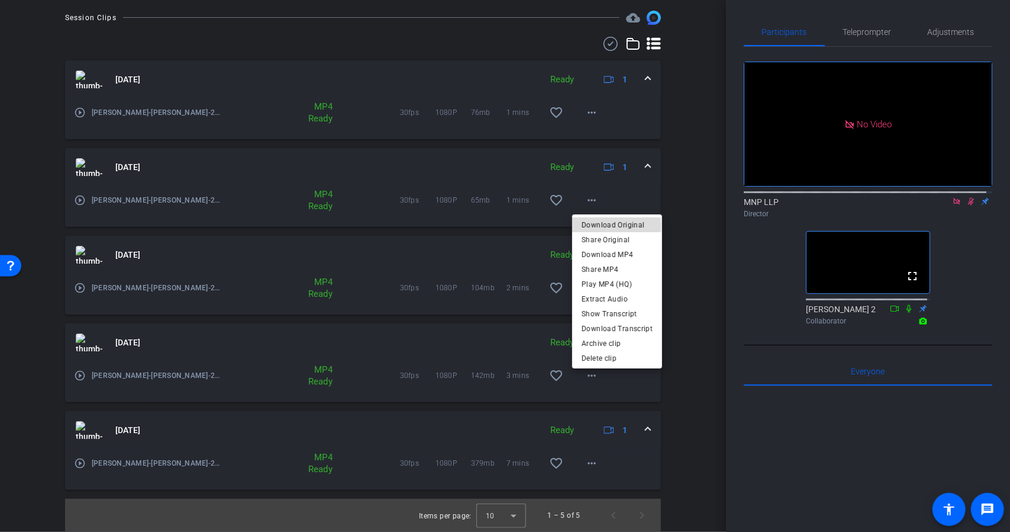
click at [591, 226] on span "Download Original" at bounding box center [617, 225] width 71 height 14
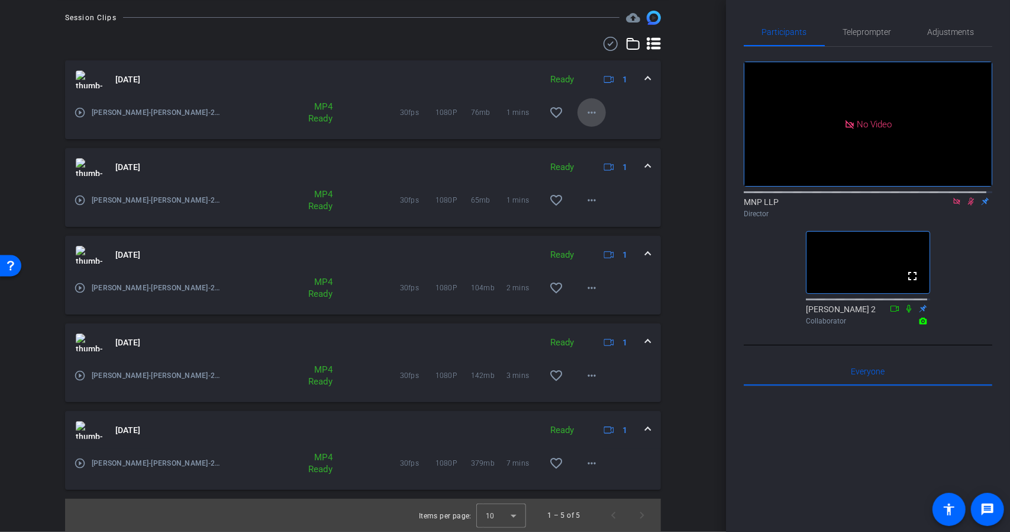
click at [585, 112] on mat-icon "more_horiz" at bounding box center [592, 112] width 14 height 14
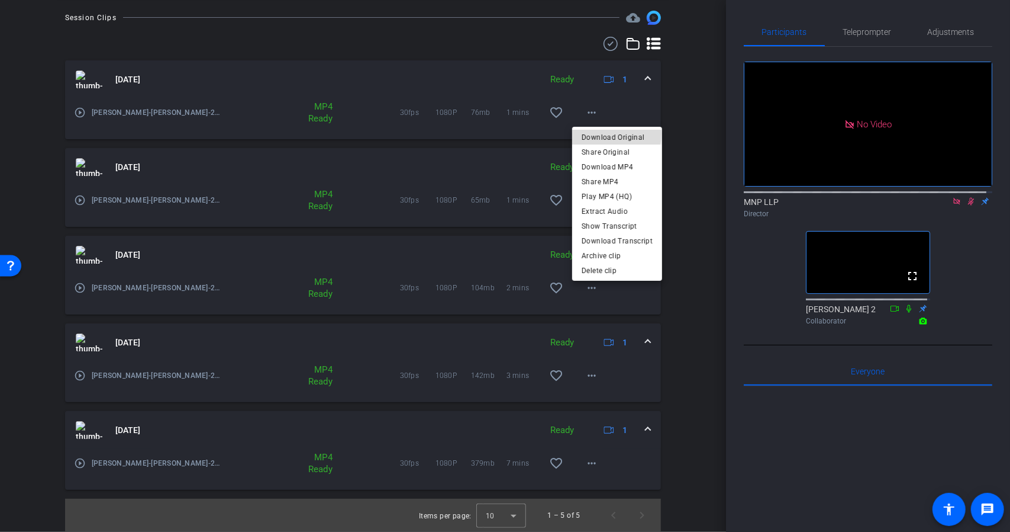
click at [590, 133] on span "Download Original" at bounding box center [617, 137] width 71 height 14
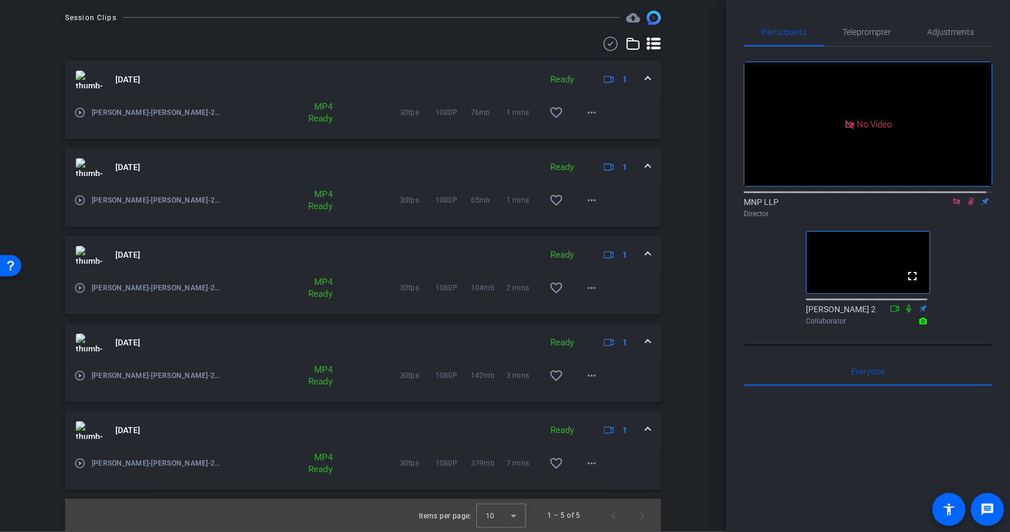
click at [952, 197] on icon at bounding box center [956, 201] width 9 height 8
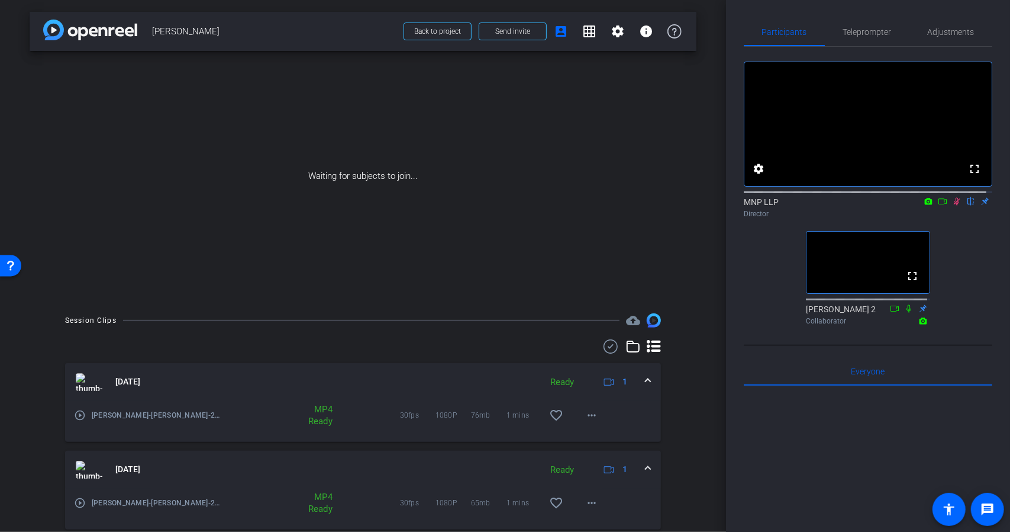
click at [952, 205] on icon at bounding box center [956, 201] width 9 height 8
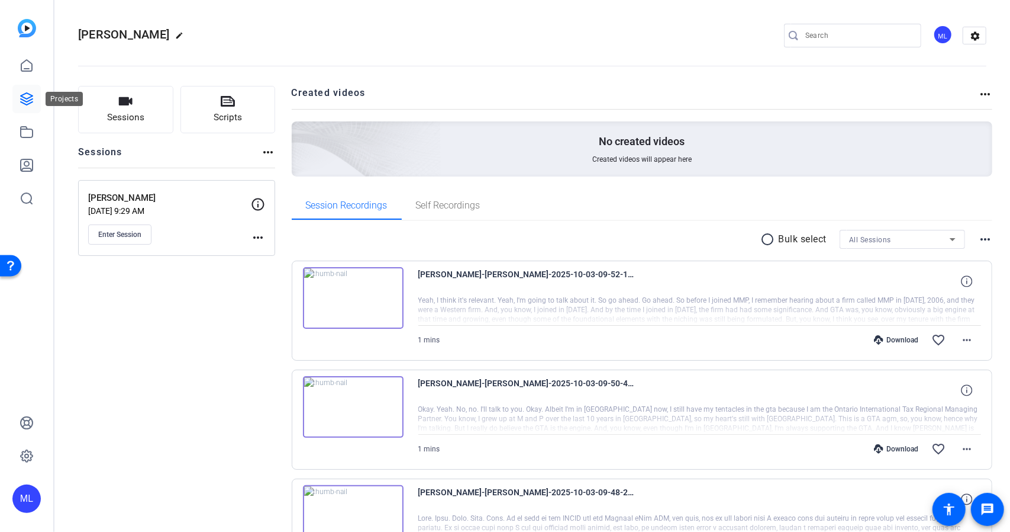
click at [34, 96] on link at bounding box center [26, 99] width 28 height 28
